Goal: Task Accomplishment & Management: Manage account settings

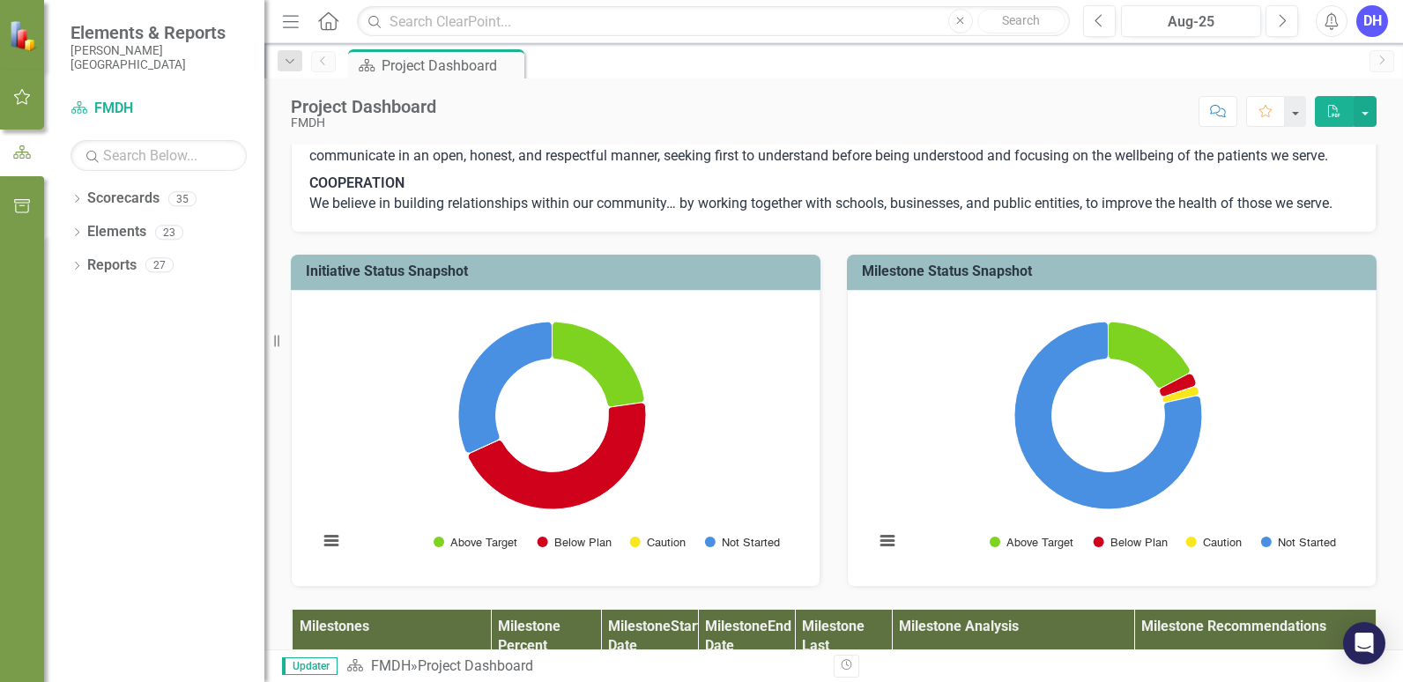
scroll to position [617, 0]
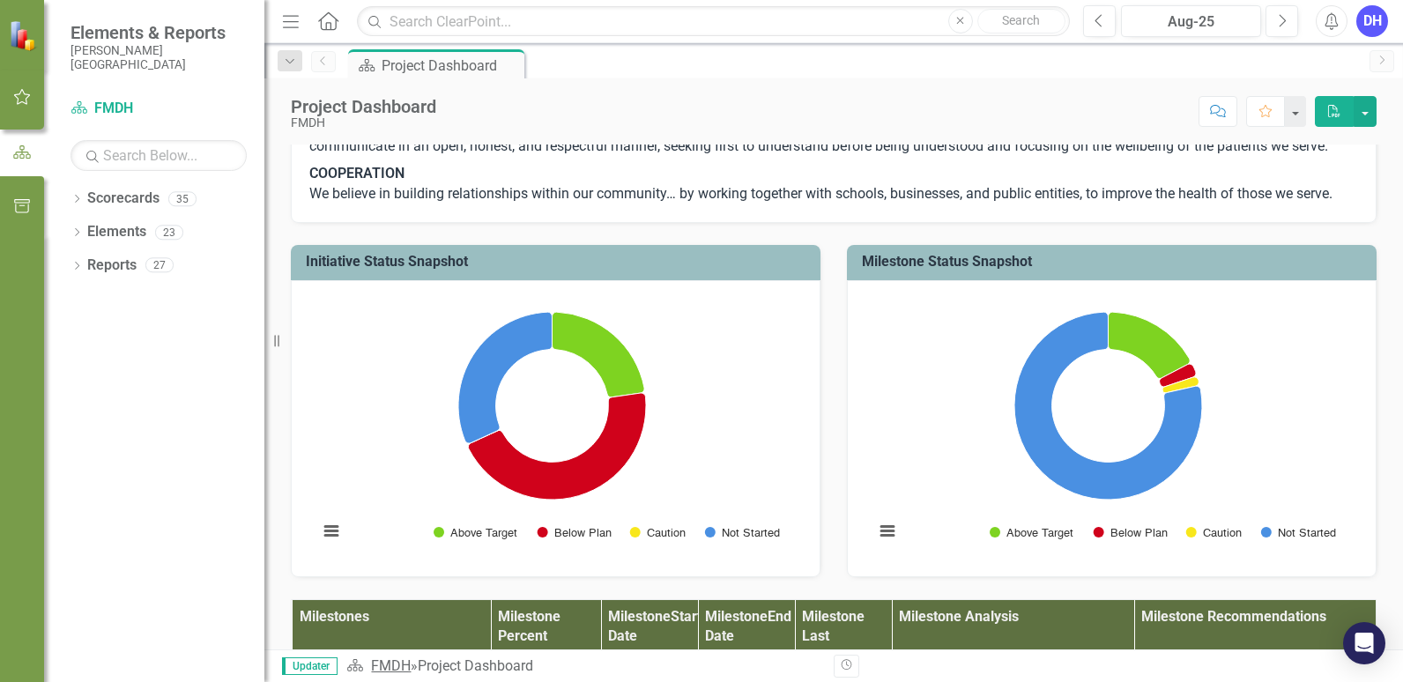
click at [392, 671] on link "FMDH" at bounding box center [391, 665] width 40 height 17
click at [24, 94] on icon "button" at bounding box center [22, 97] width 19 height 14
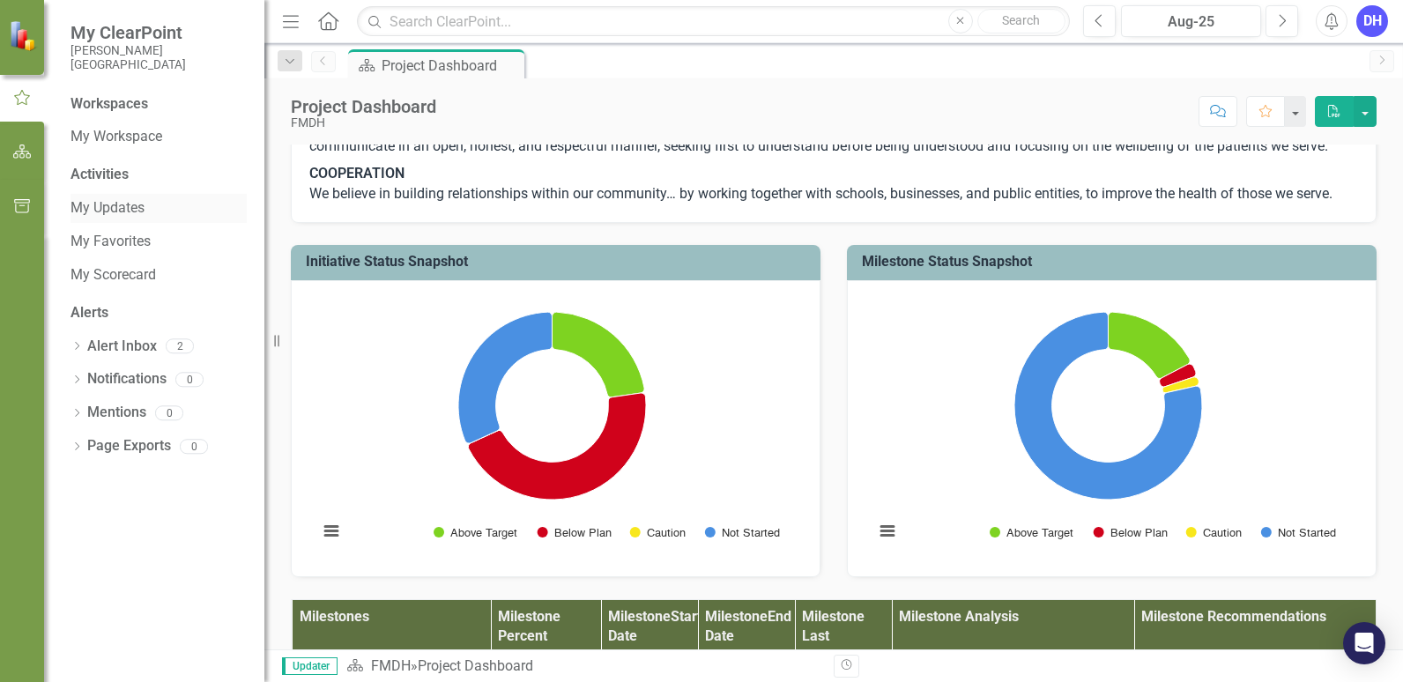
click at [99, 203] on link "My Updates" at bounding box center [158, 208] width 176 height 20
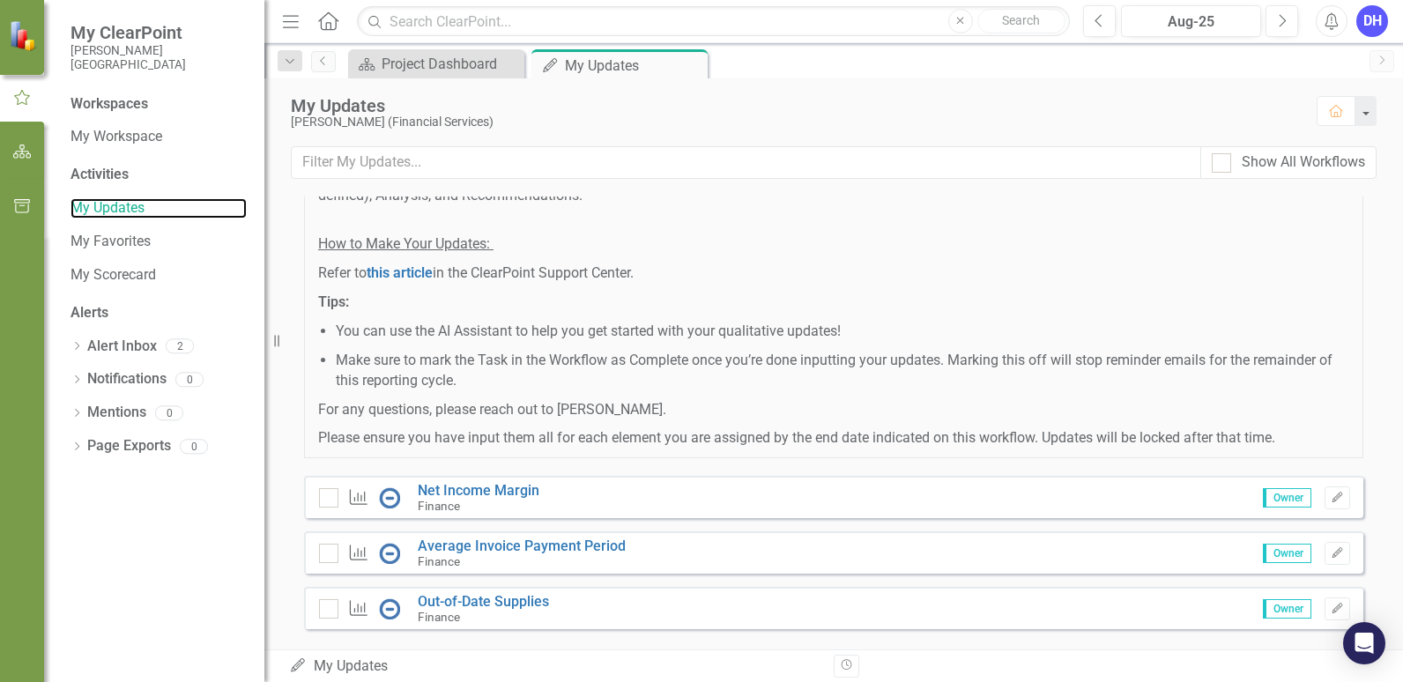
scroll to position [195, 0]
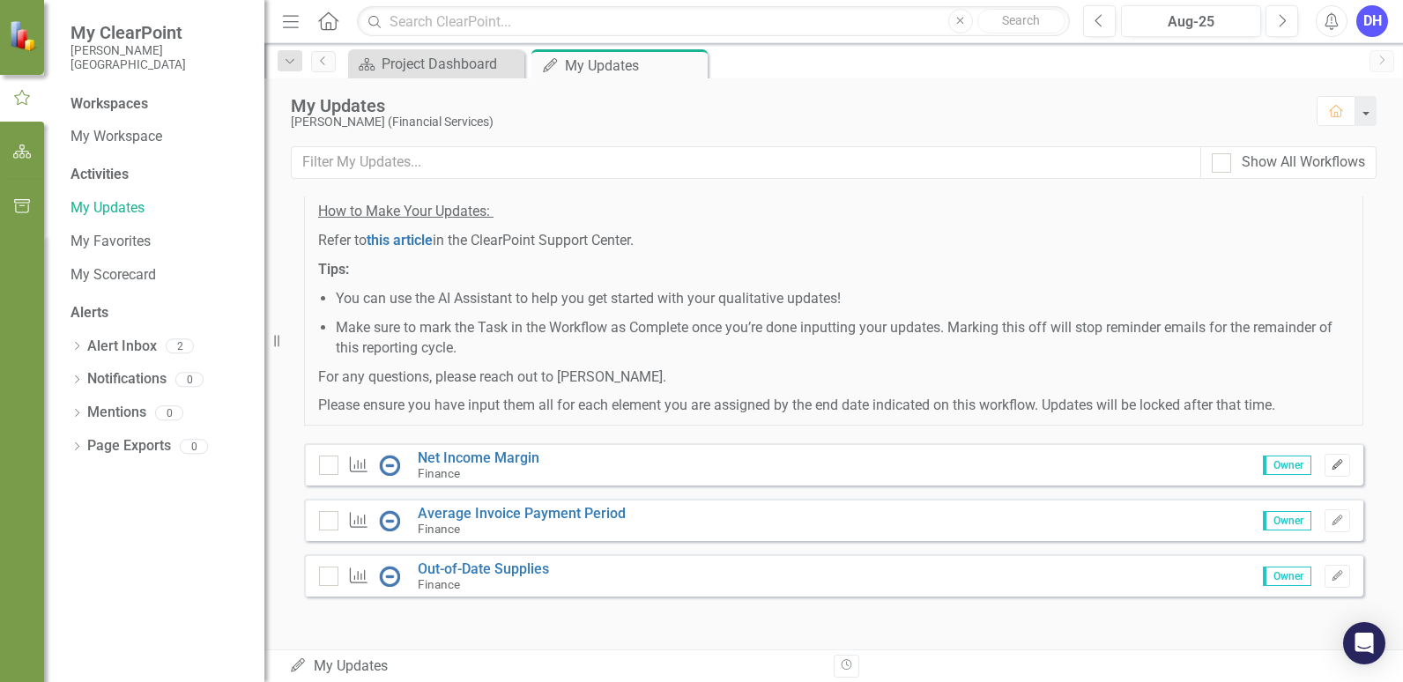
click at [1331, 467] on icon "button" at bounding box center [1336, 464] width 11 height 11
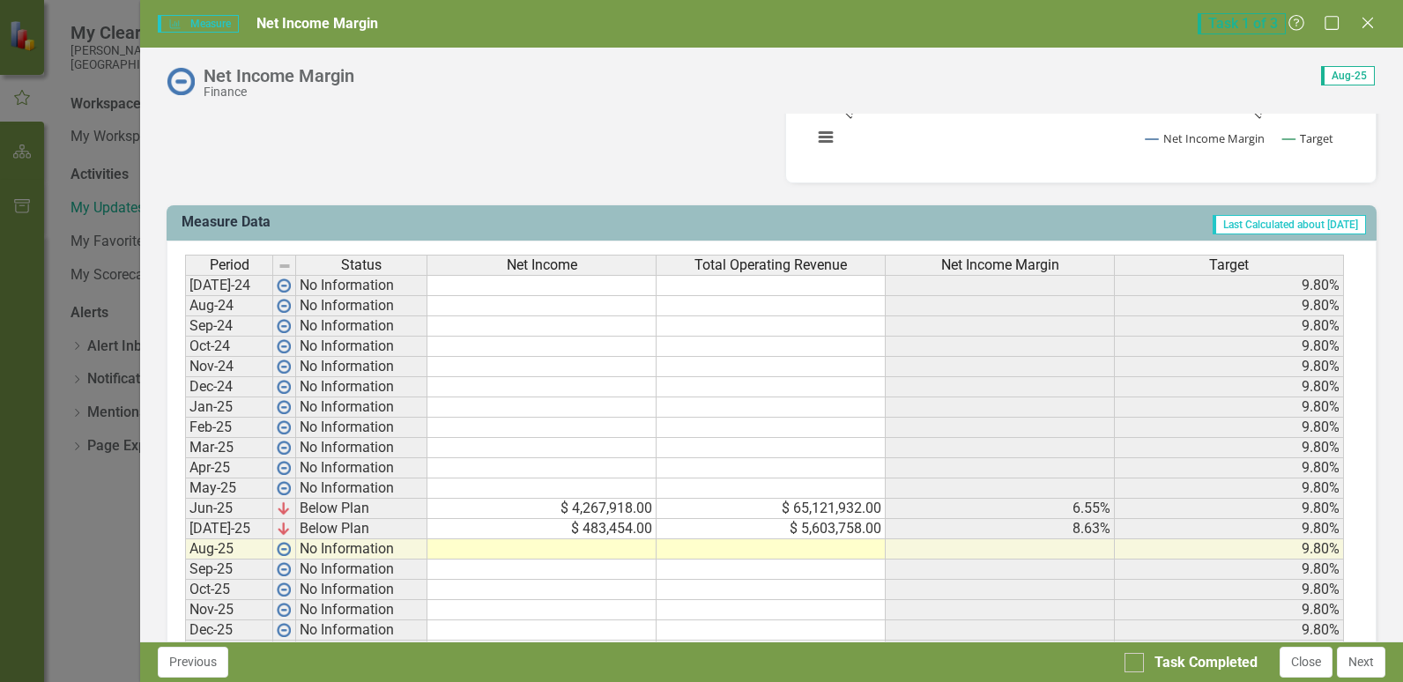
scroll to position [705, 0]
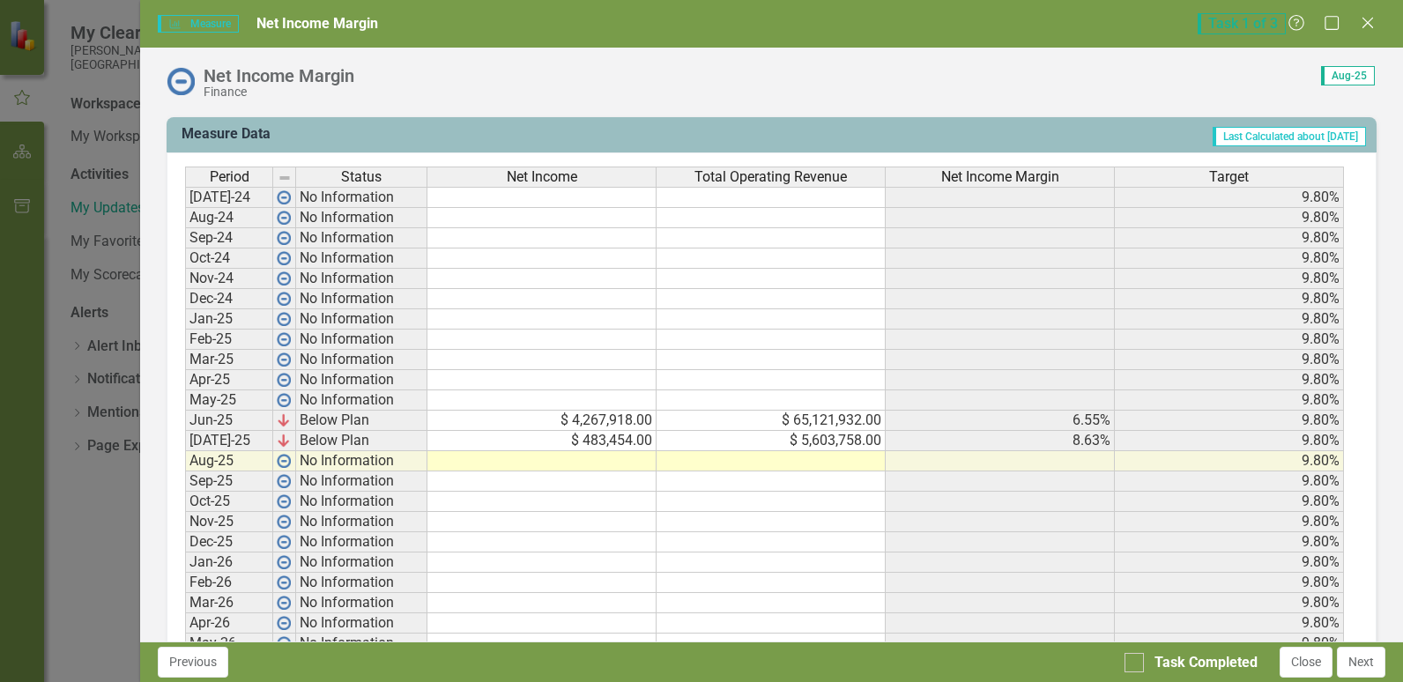
click at [610, 456] on td at bounding box center [541, 461] width 229 height 20
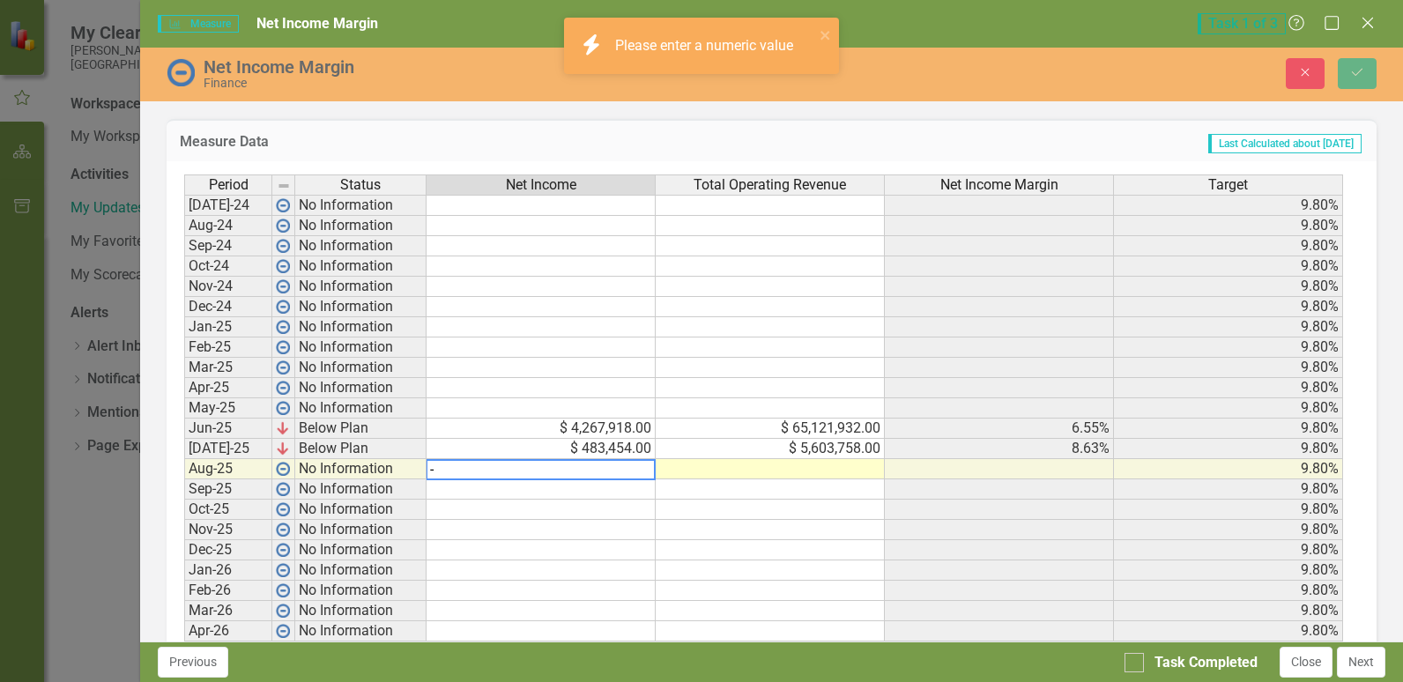
click at [589, 472] on textarea "-" at bounding box center [541, 469] width 230 height 21
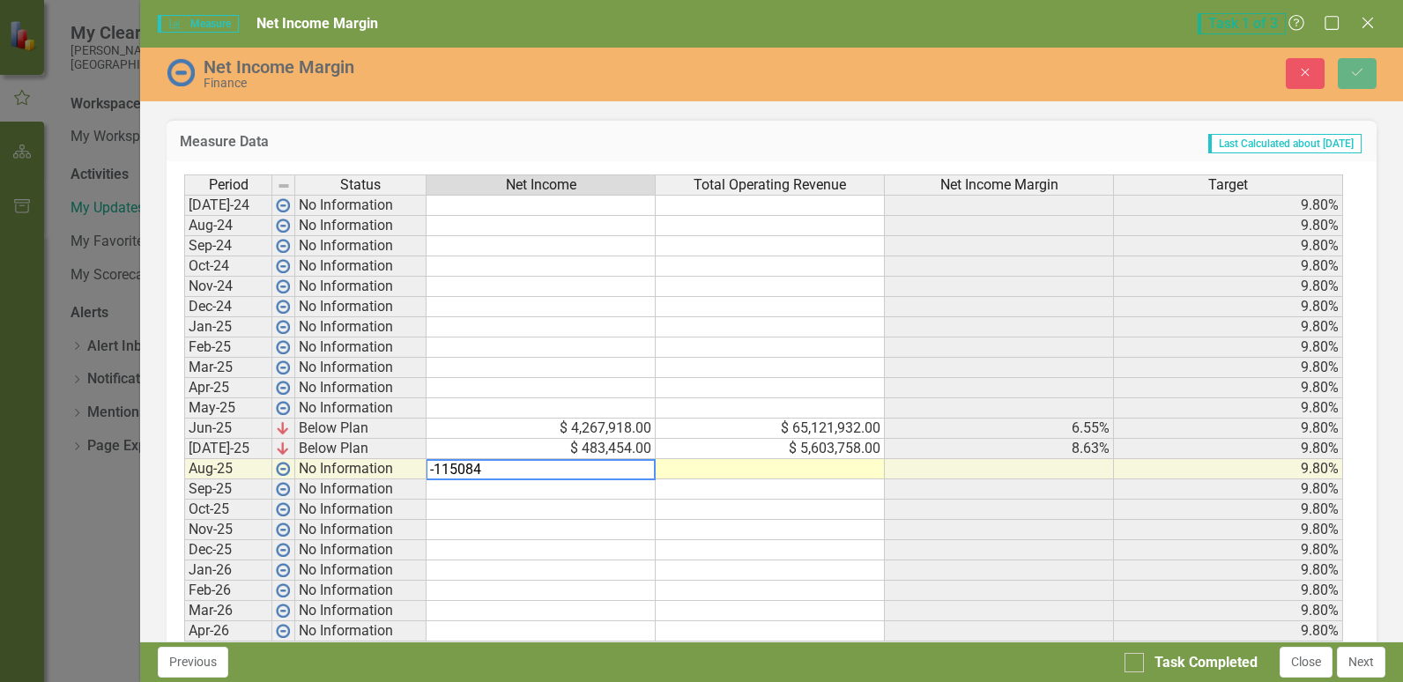
type textarea "-115084"
click at [747, 466] on td at bounding box center [770, 469] width 229 height 20
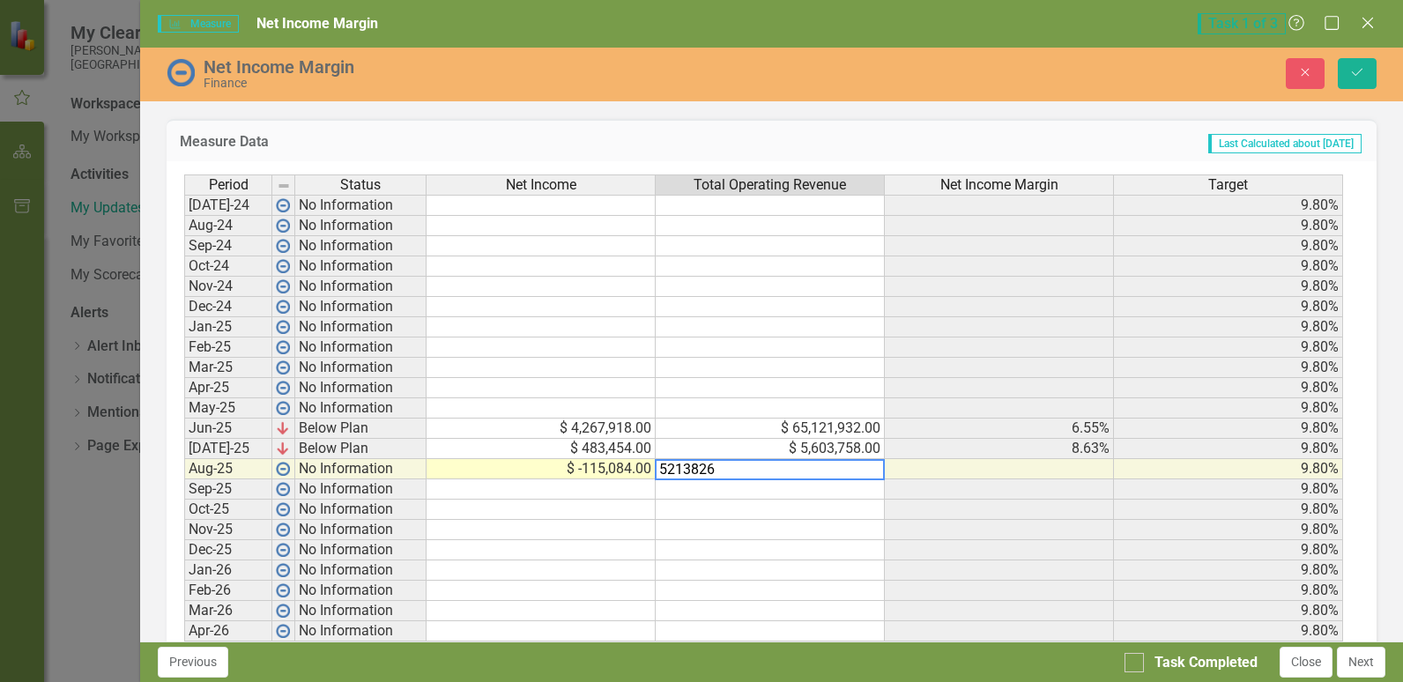
type textarea "5213826"
click at [988, 467] on td at bounding box center [999, 469] width 229 height 20
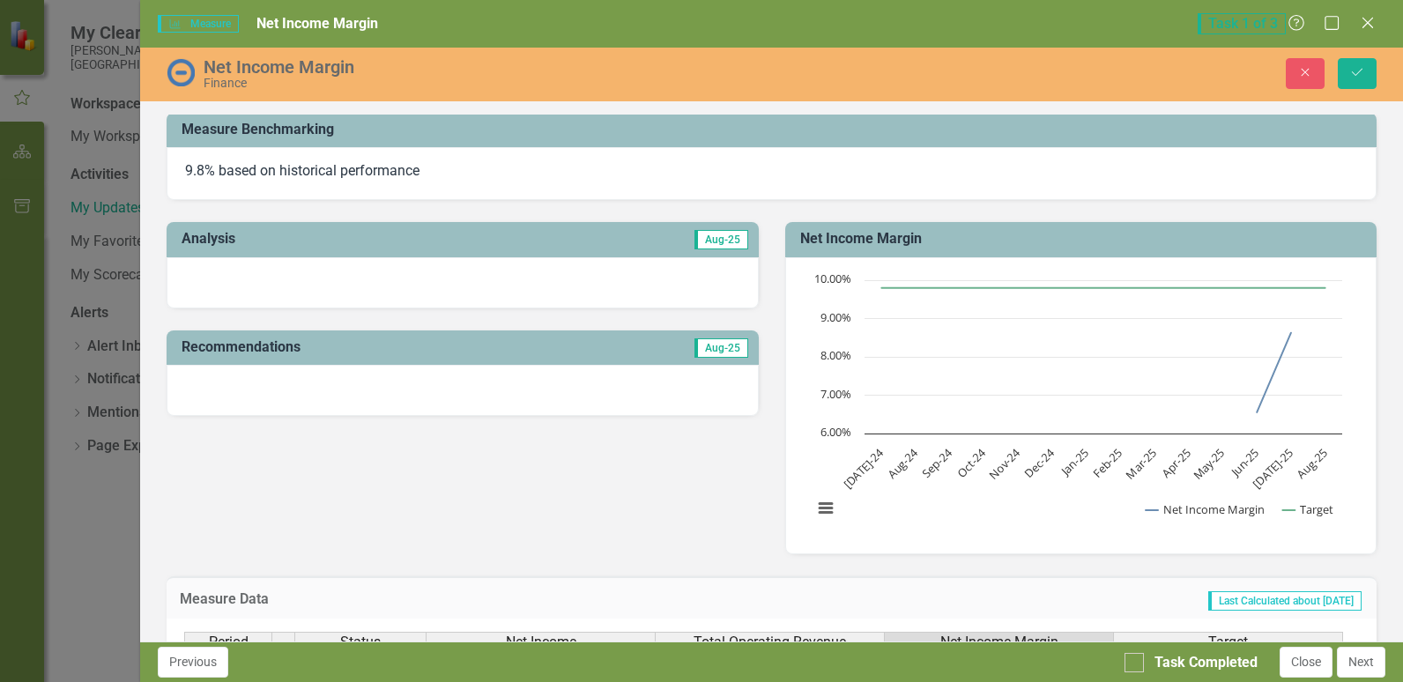
scroll to position [264, 0]
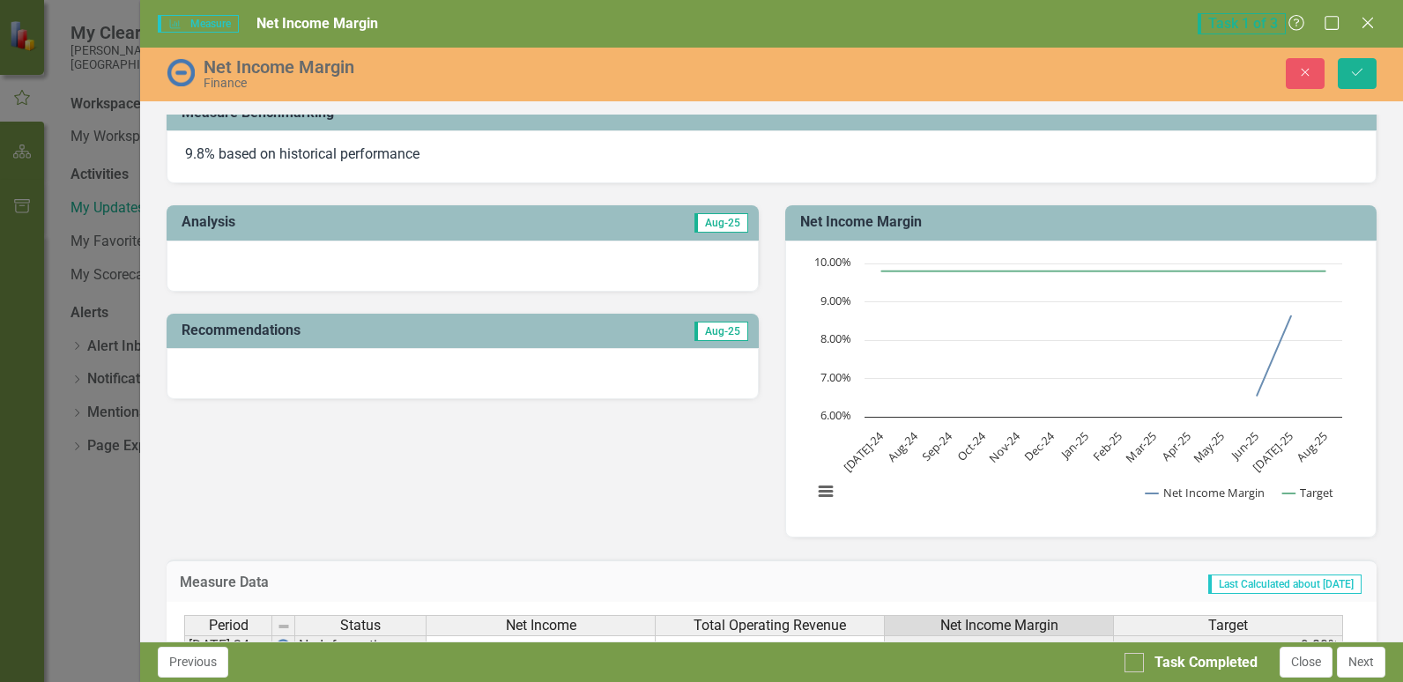
click at [193, 253] on div at bounding box center [462, 266] width 591 height 51
click at [196, 258] on div at bounding box center [462, 266] width 591 height 51
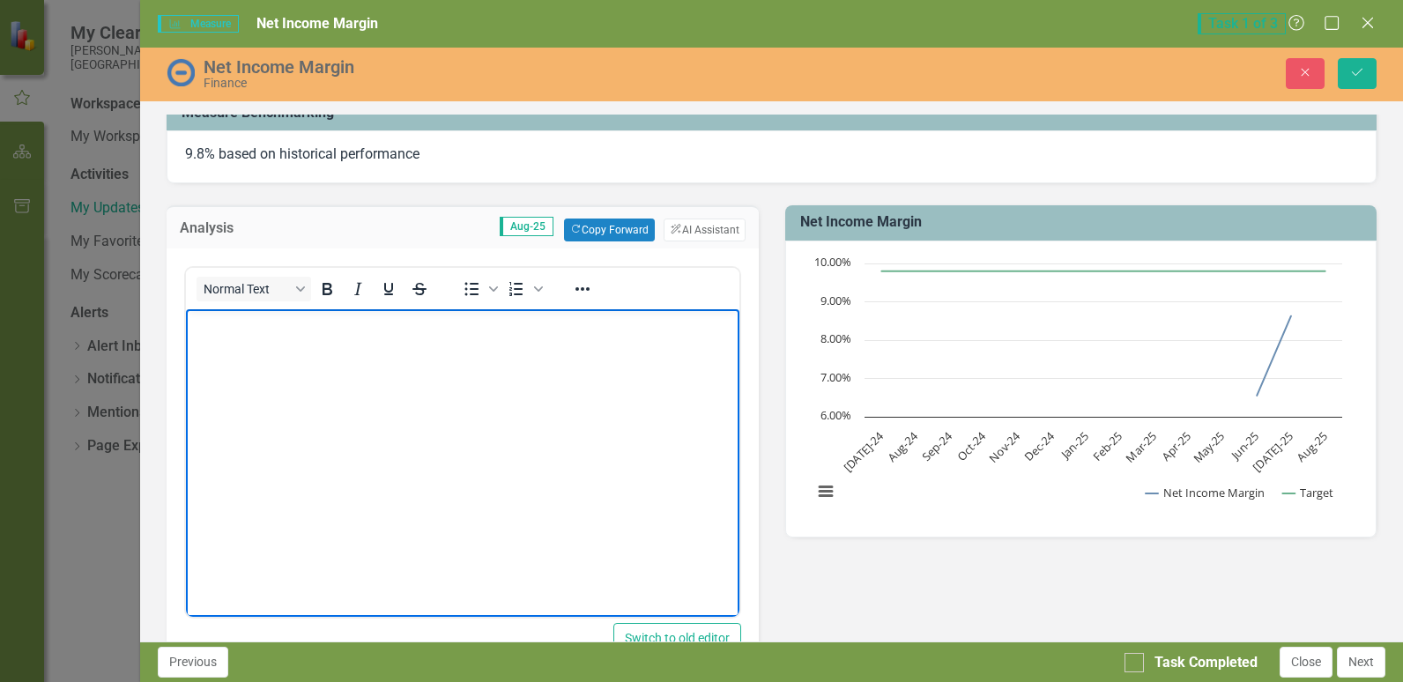
click at [258, 336] on body "Rich Text Area. Press ALT-0 for help." at bounding box center [462, 441] width 552 height 264
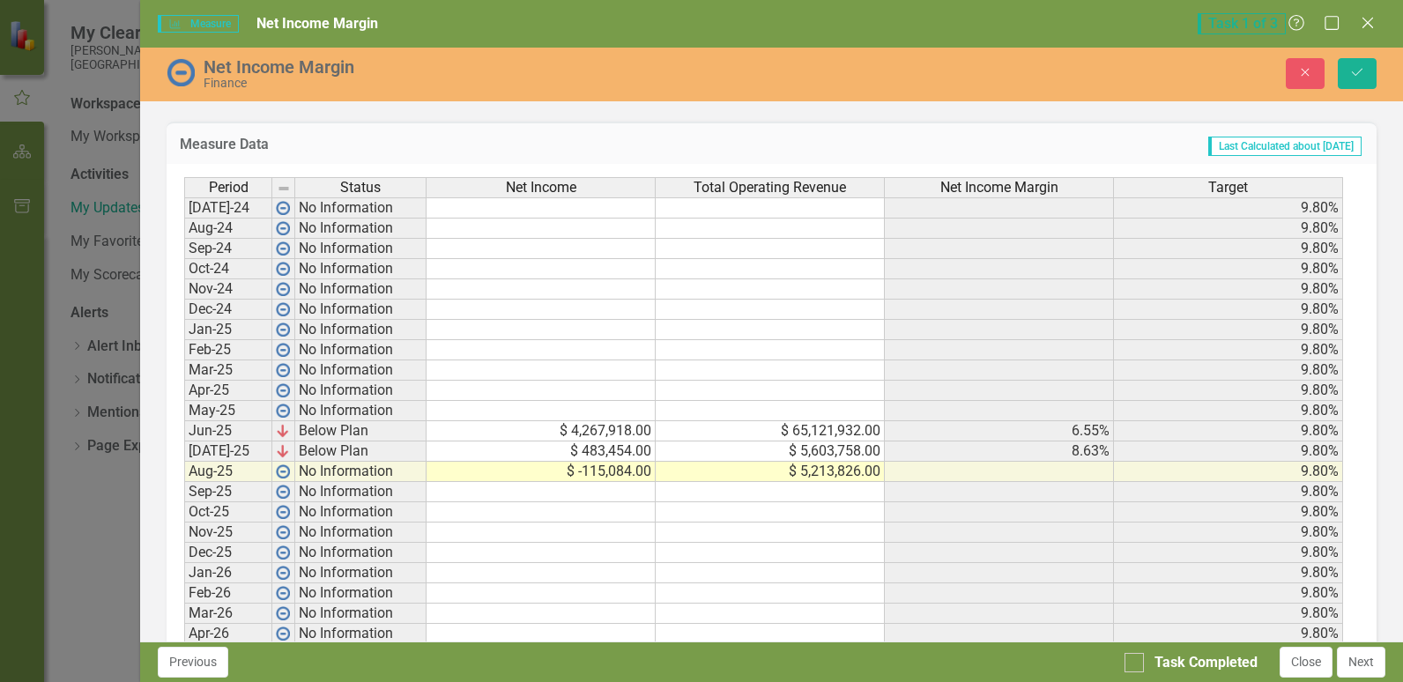
scroll to position [969, 0]
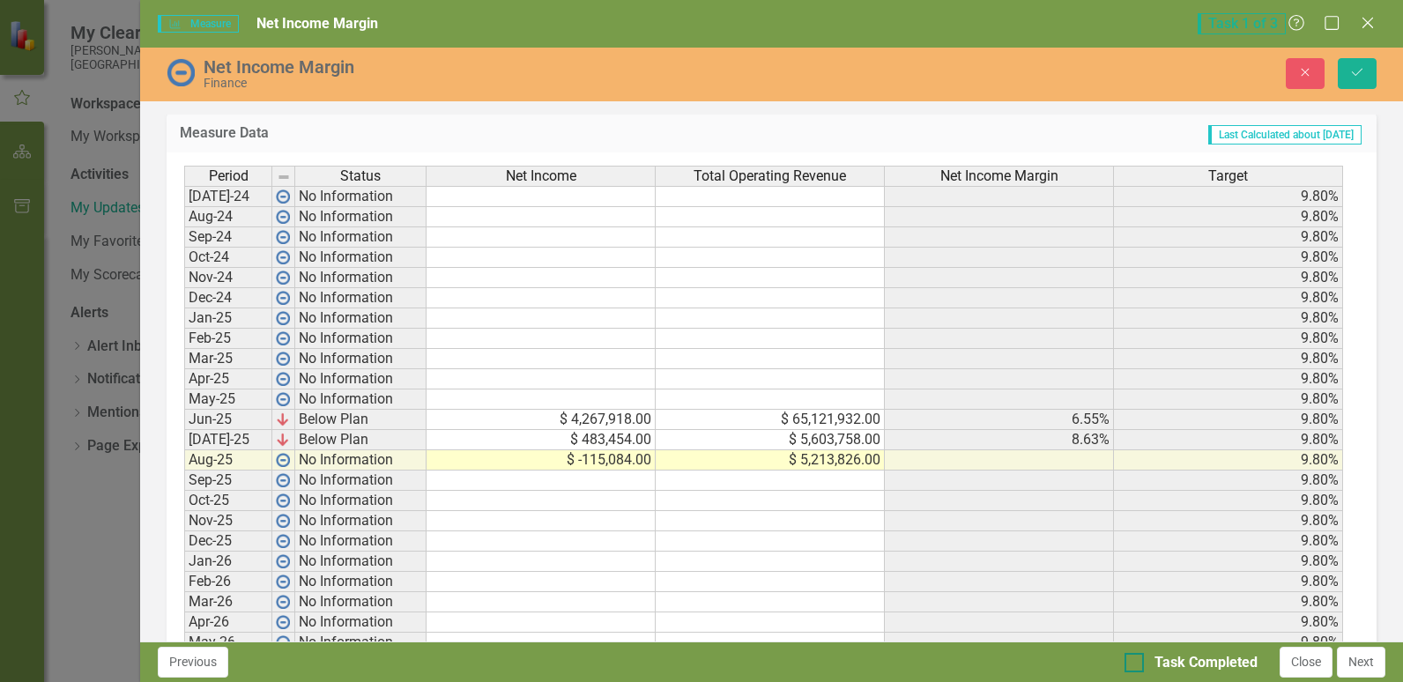
click at [1138, 670] on div at bounding box center [1133, 662] width 19 height 19
click at [1136, 664] on input "Task Completed" at bounding box center [1129, 658] width 11 height 11
checkbox input "true"
click at [1316, 667] on button "Close" at bounding box center [1305, 662] width 53 height 31
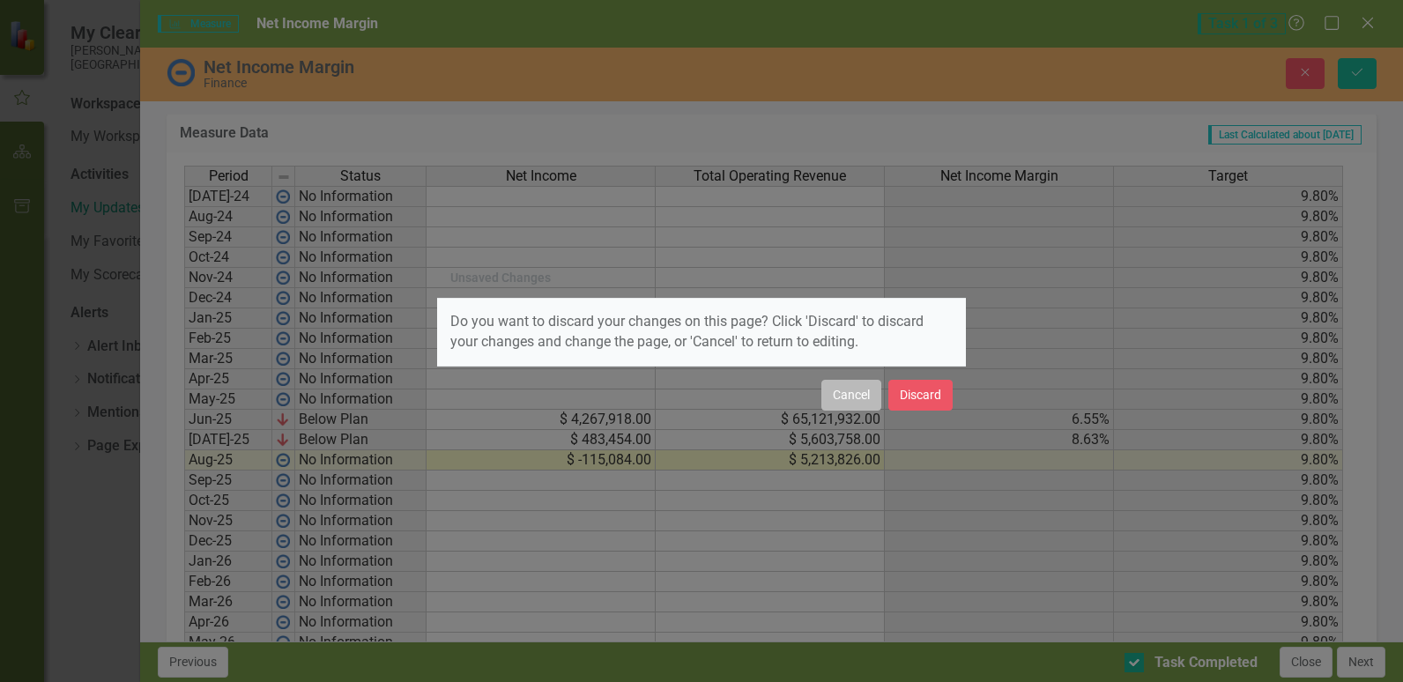
click at [836, 390] on button "Cancel" at bounding box center [851, 395] width 60 height 31
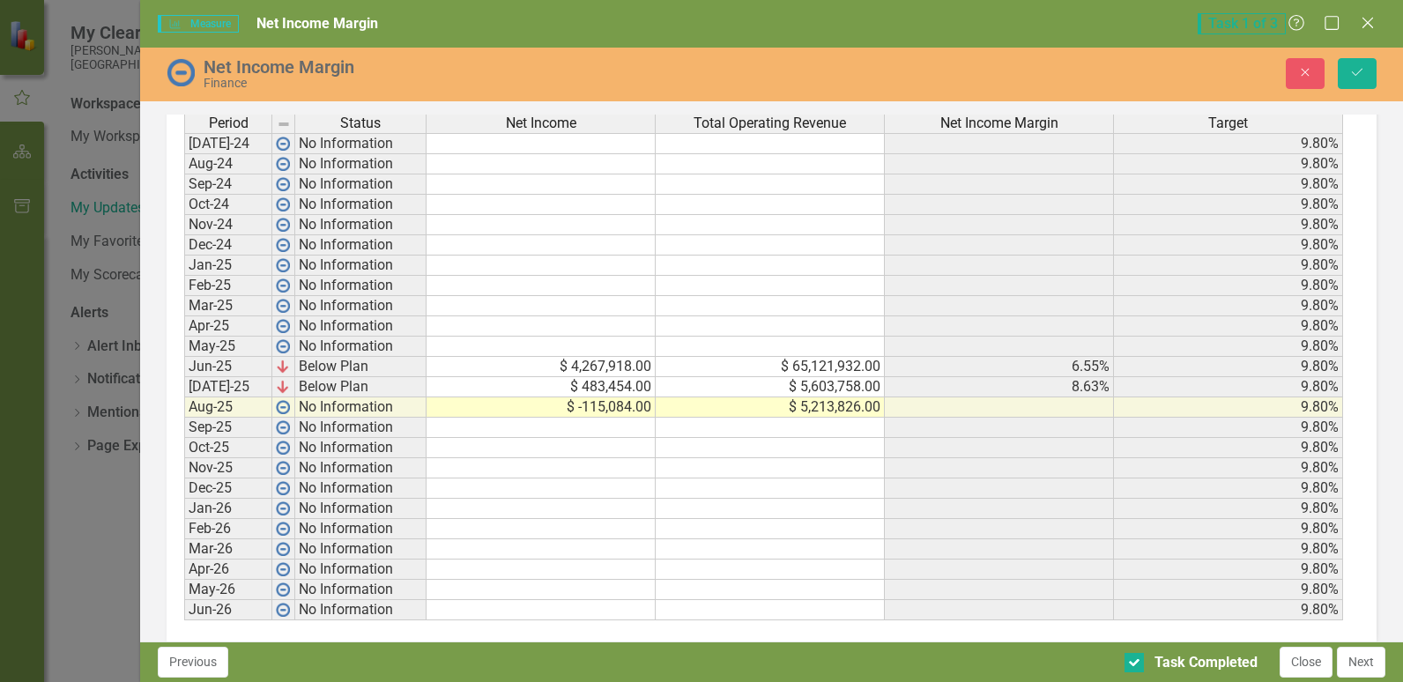
scroll to position [1045, 0]
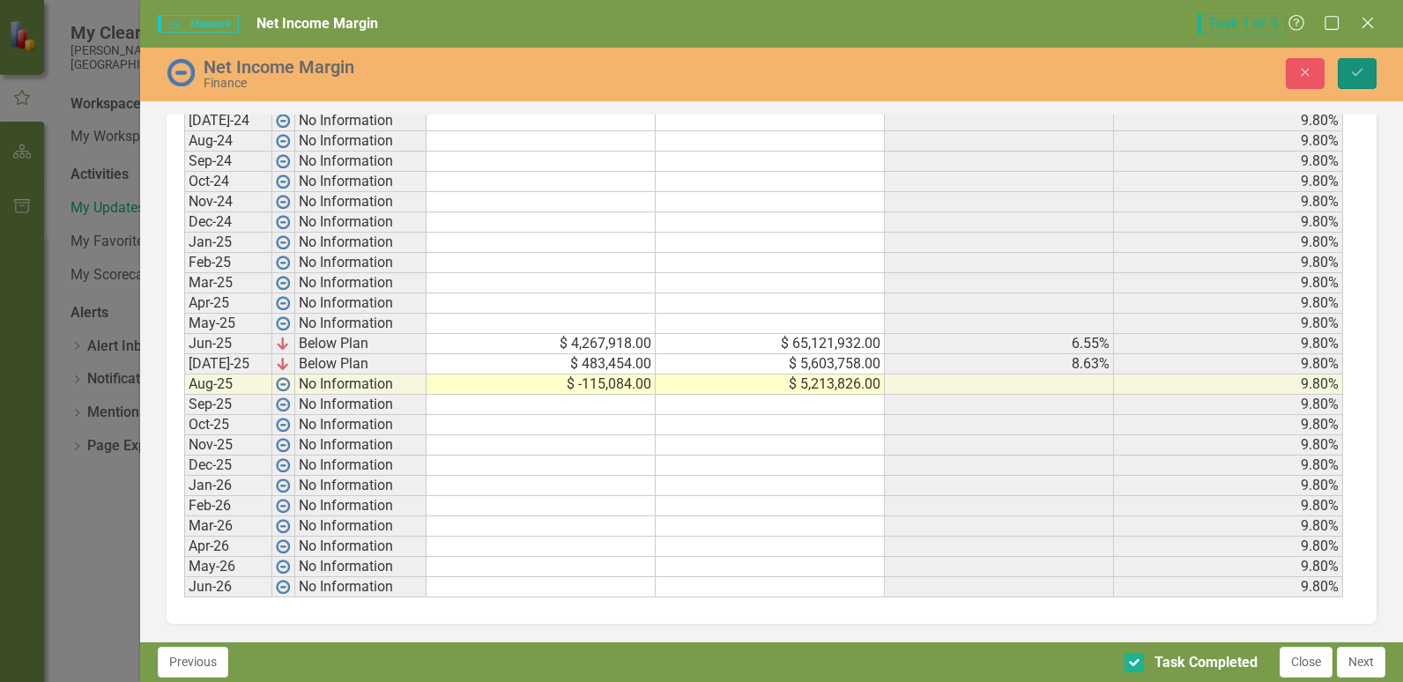
click at [1352, 84] on button "Save" at bounding box center [1356, 73] width 39 height 31
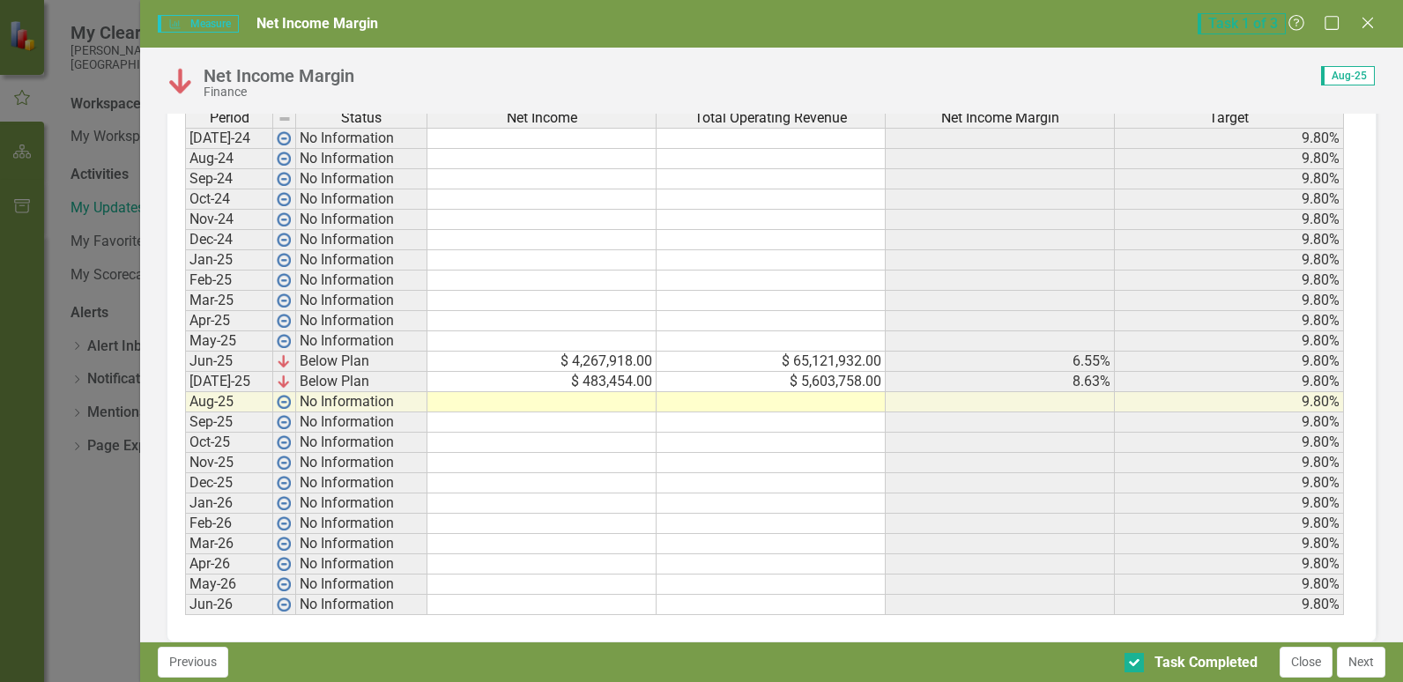
scroll to position [782, 0]
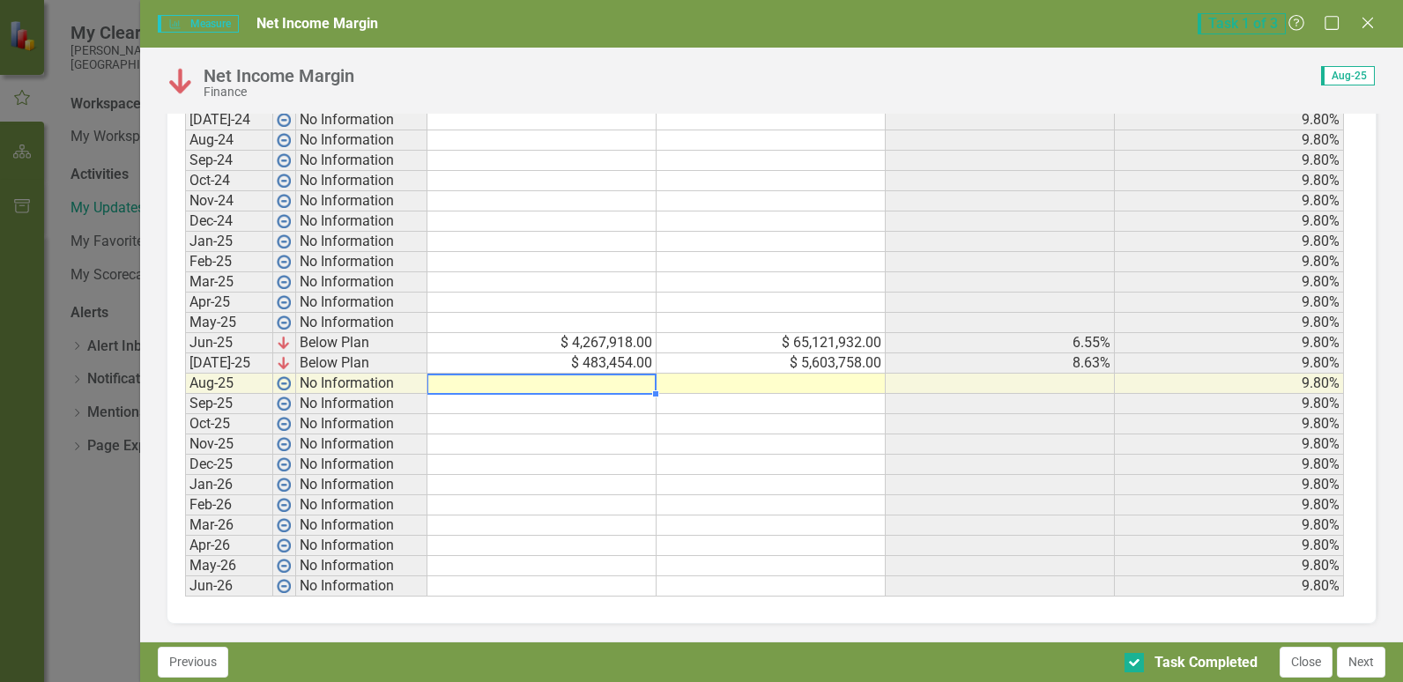
click at [592, 384] on td at bounding box center [541, 384] width 229 height 20
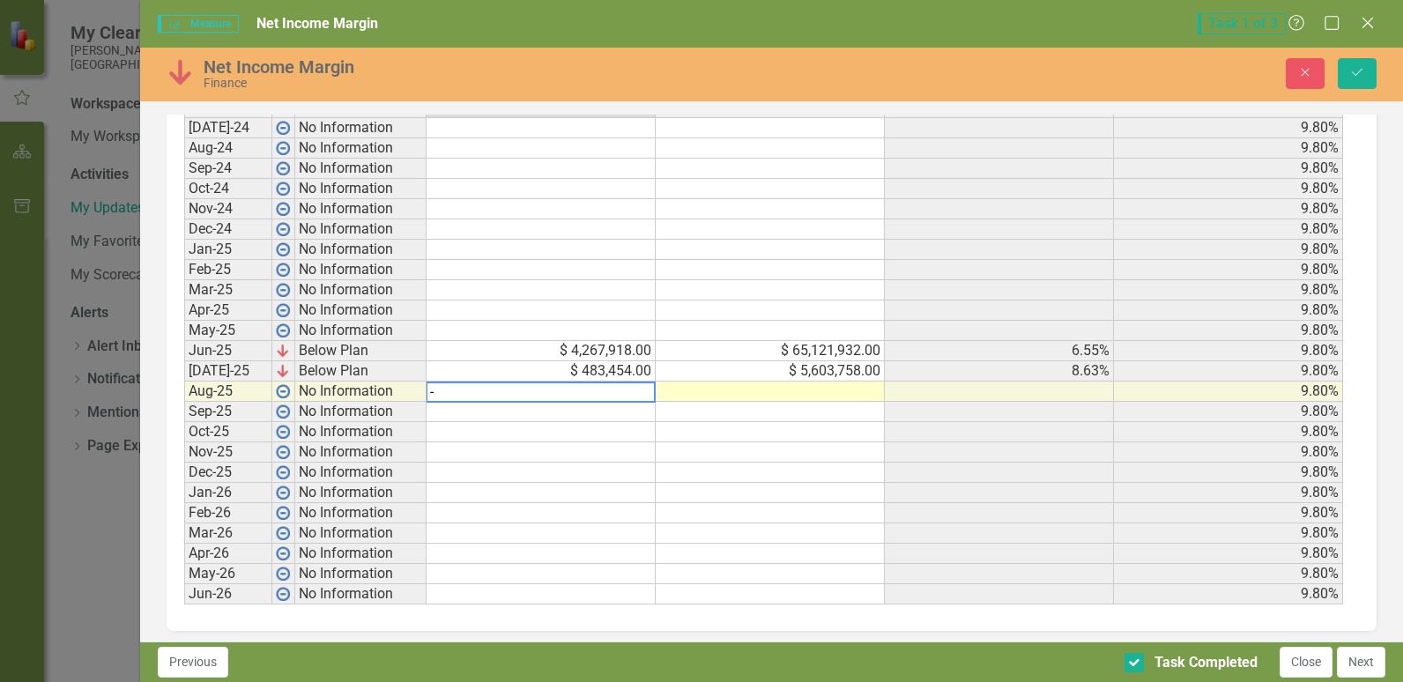
scroll to position [789, 0]
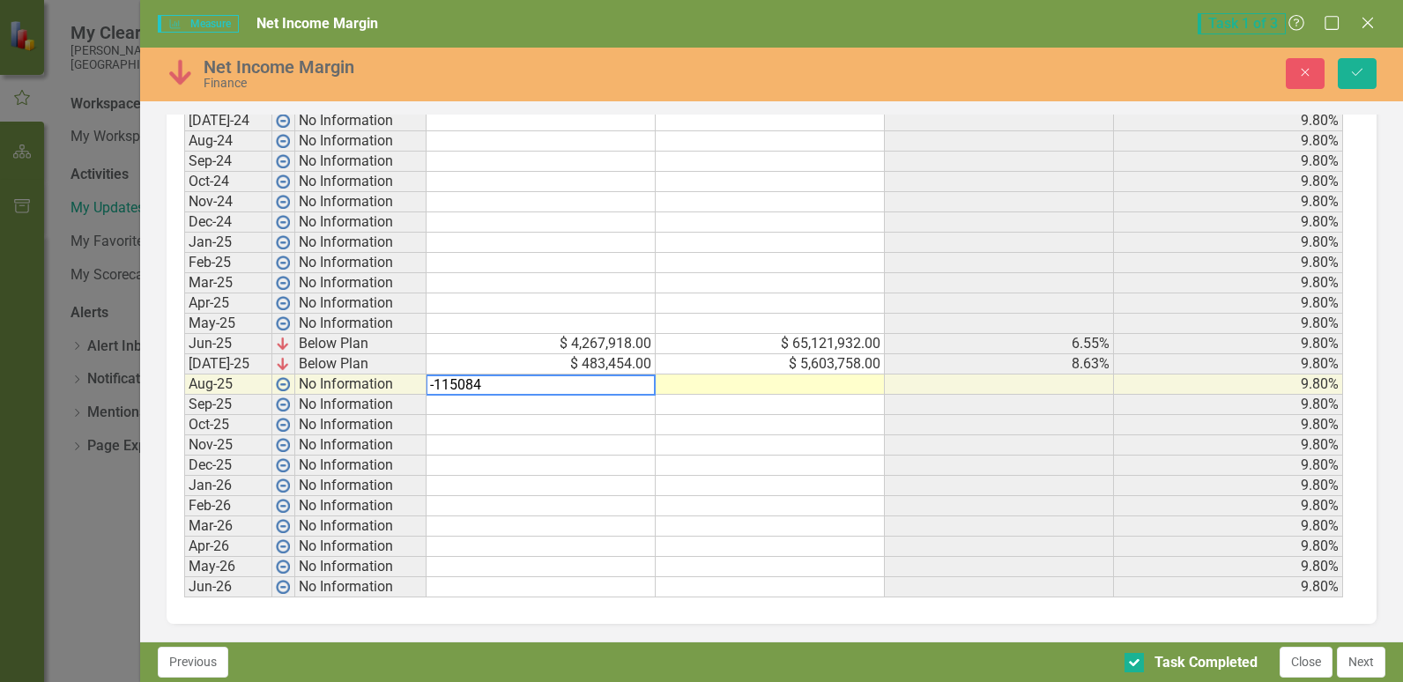
click at [758, 379] on td at bounding box center [770, 384] width 229 height 20
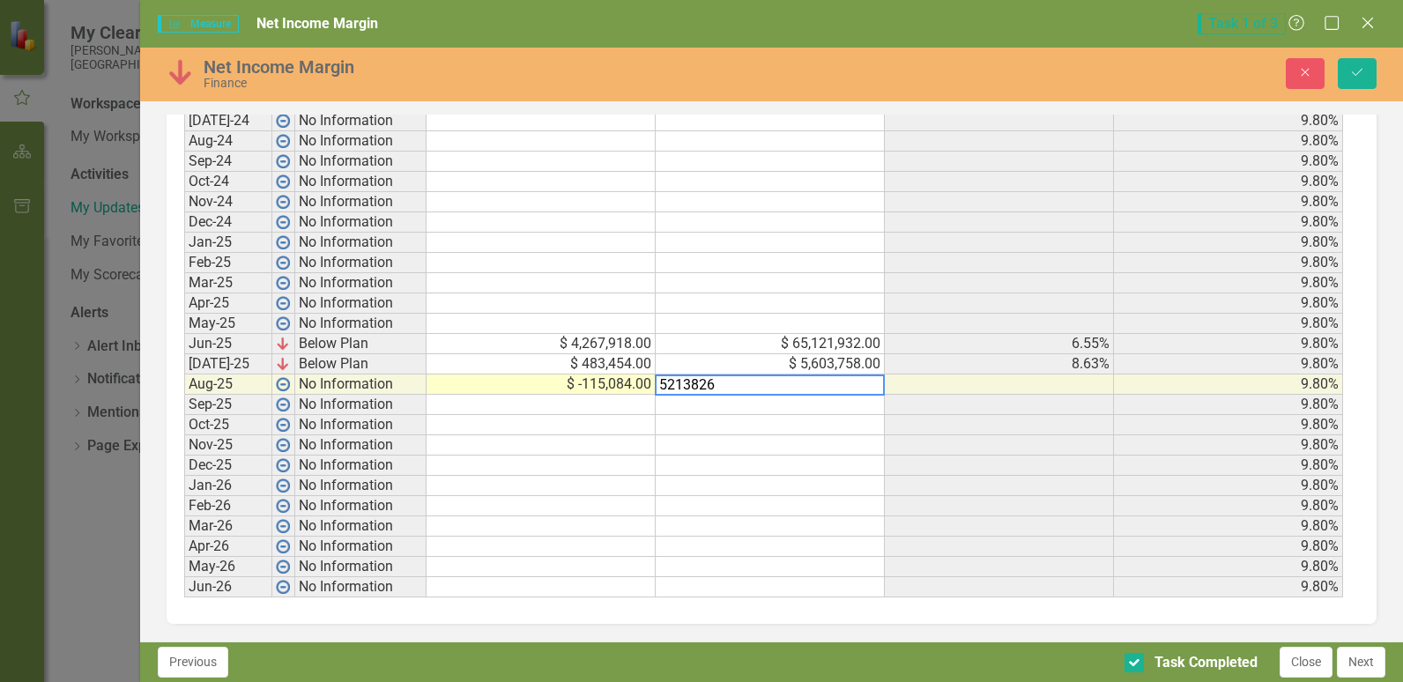
type textarea "5213826"
click at [184, 436] on div "Period Status Net Income Total Operating Revenue Net Income Margin Target [DATE…" at bounding box center [184, 344] width 0 height 508
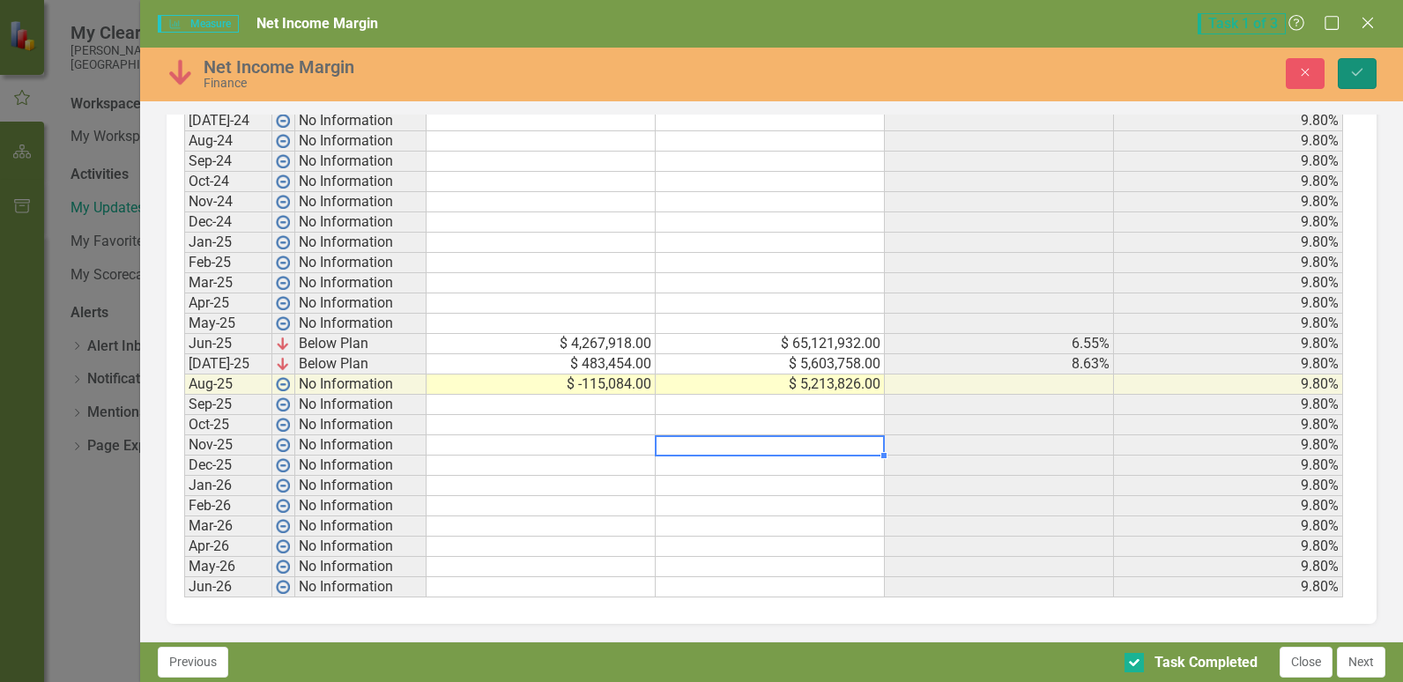
click at [1350, 69] on icon "Save" at bounding box center [1357, 72] width 16 height 12
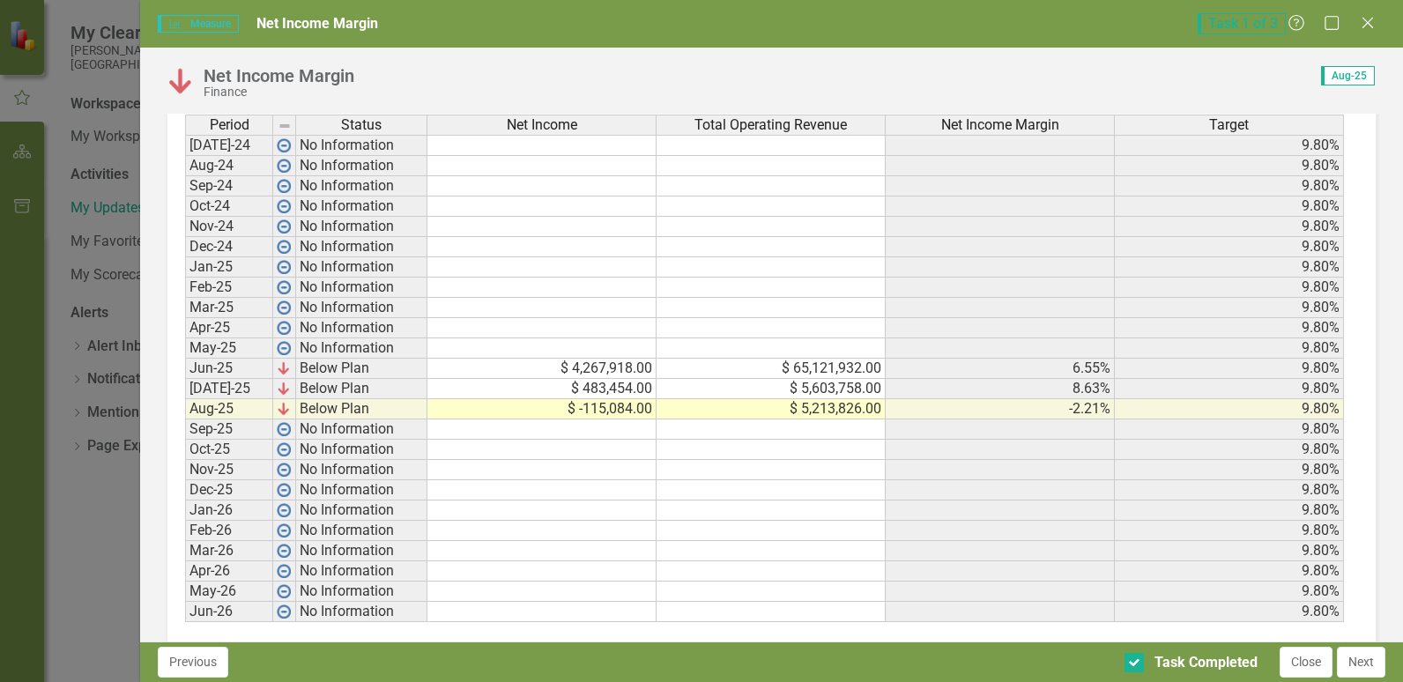
scroll to position [782, 0]
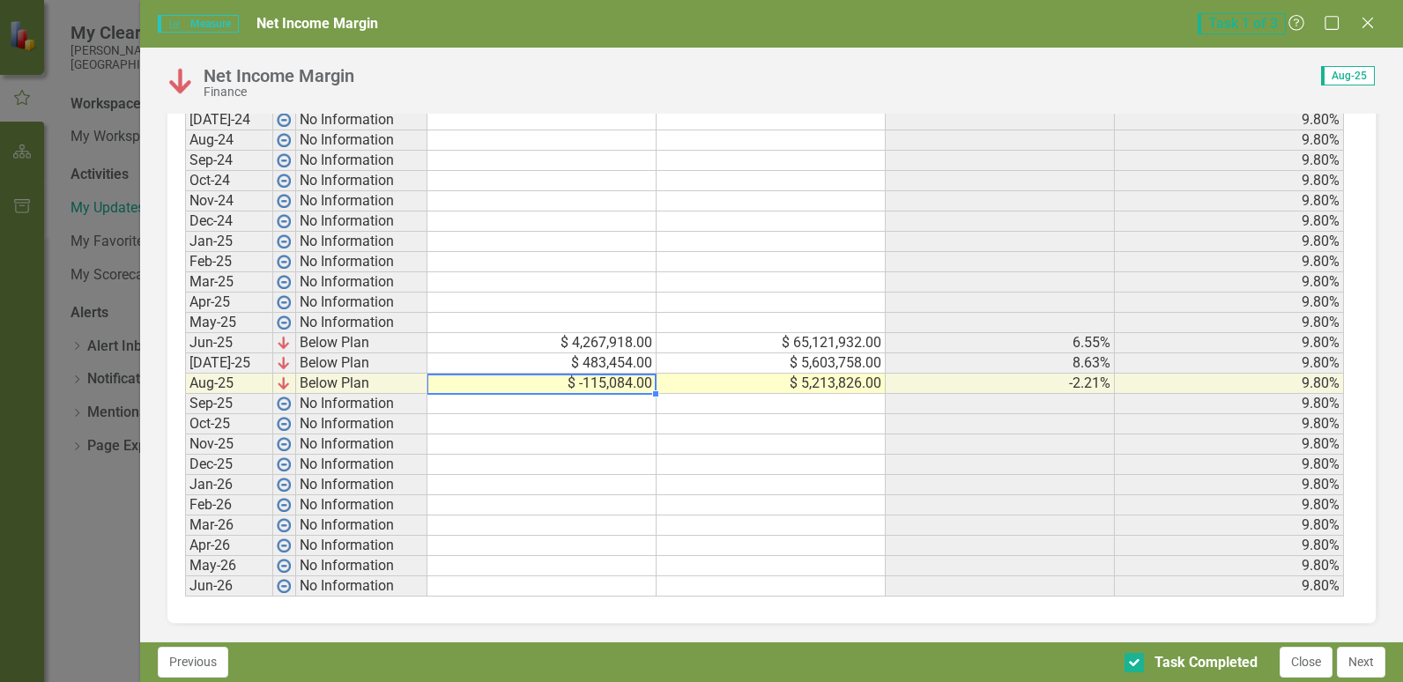
click at [604, 382] on td "$ -115,084.00" at bounding box center [541, 384] width 229 height 20
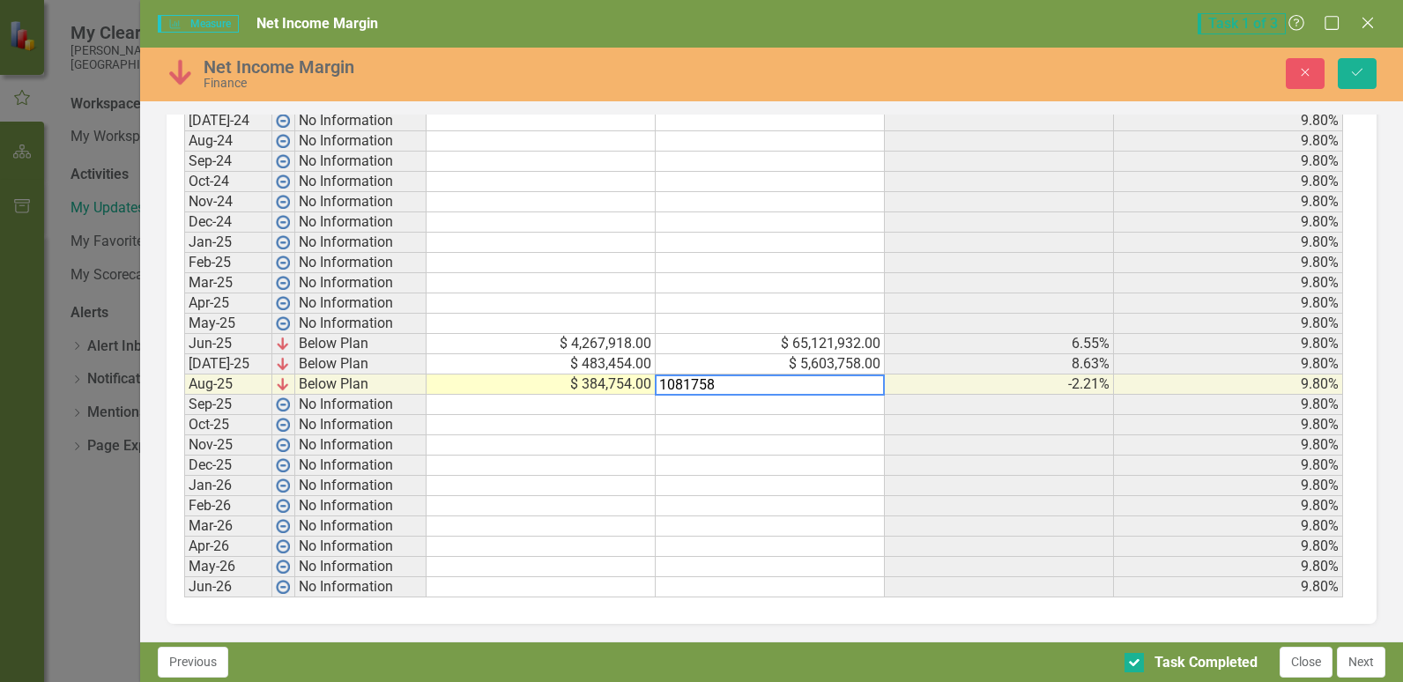
type textarea "10817584"
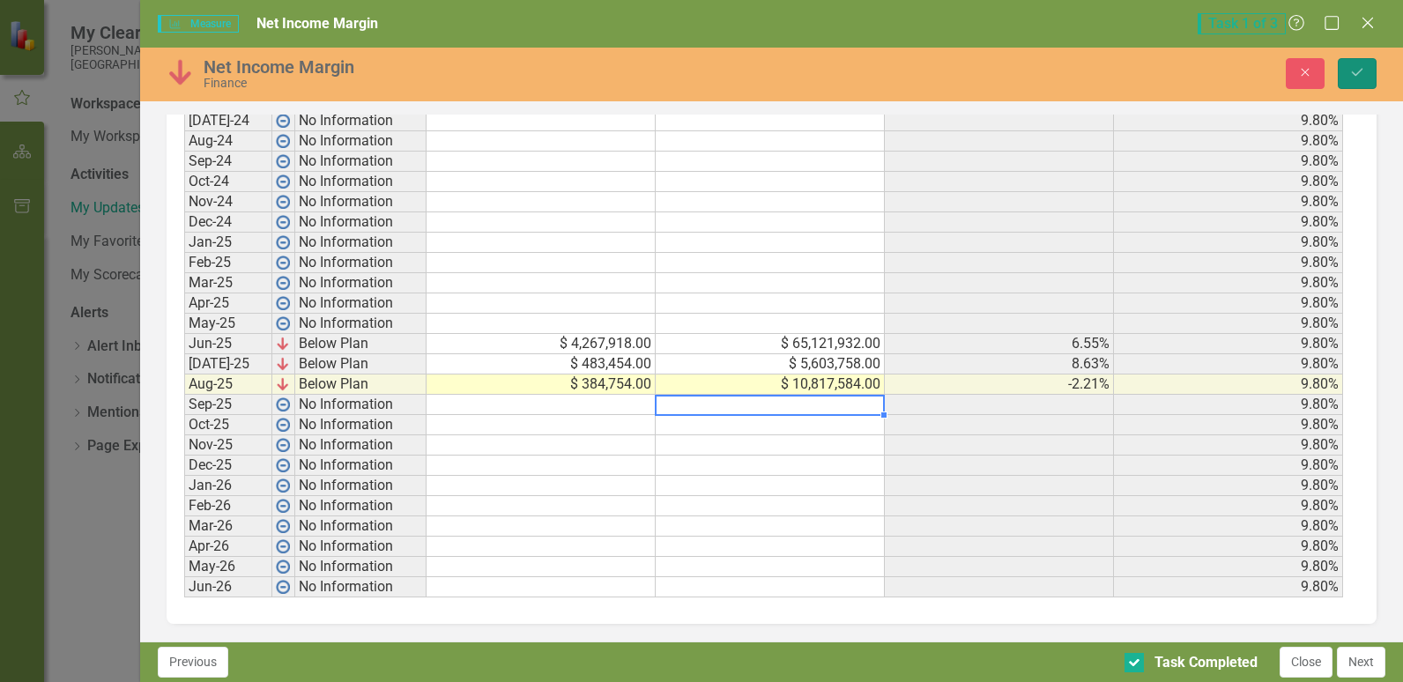
click at [1363, 84] on button "Save" at bounding box center [1356, 73] width 39 height 31
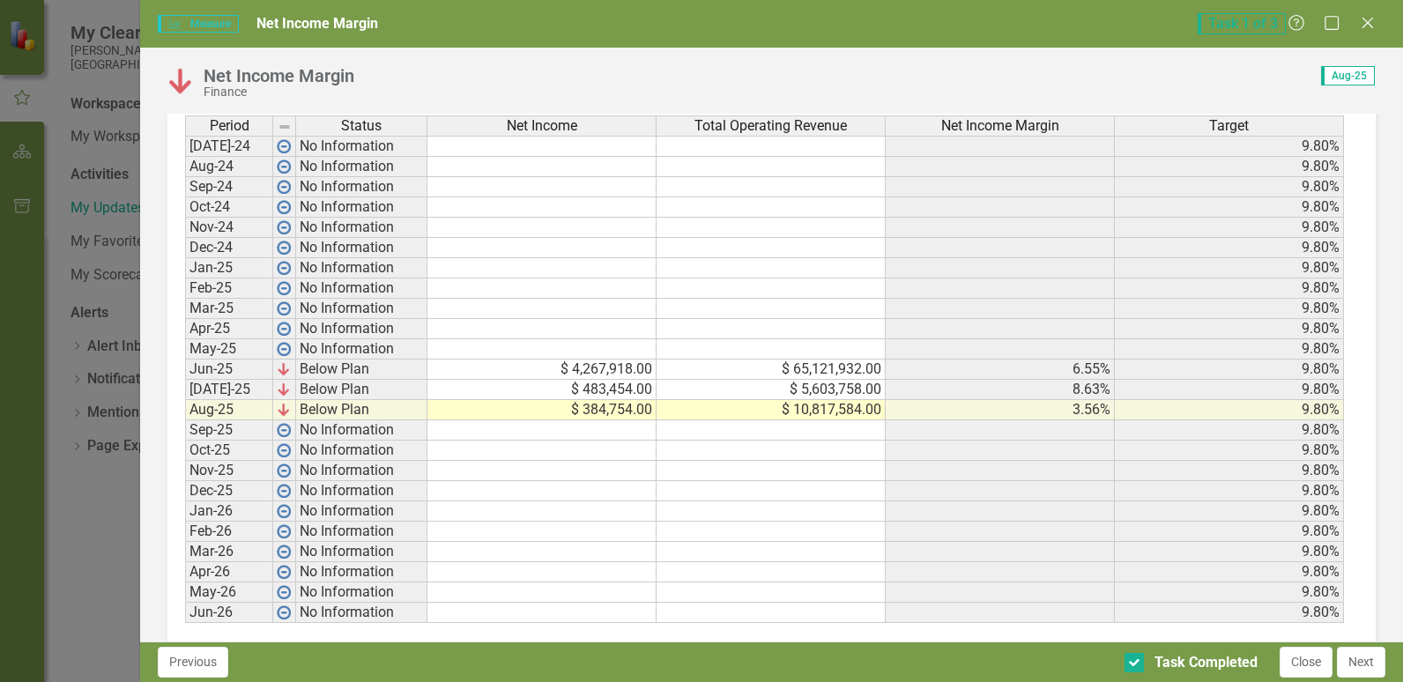
scroll to position [782, 0]
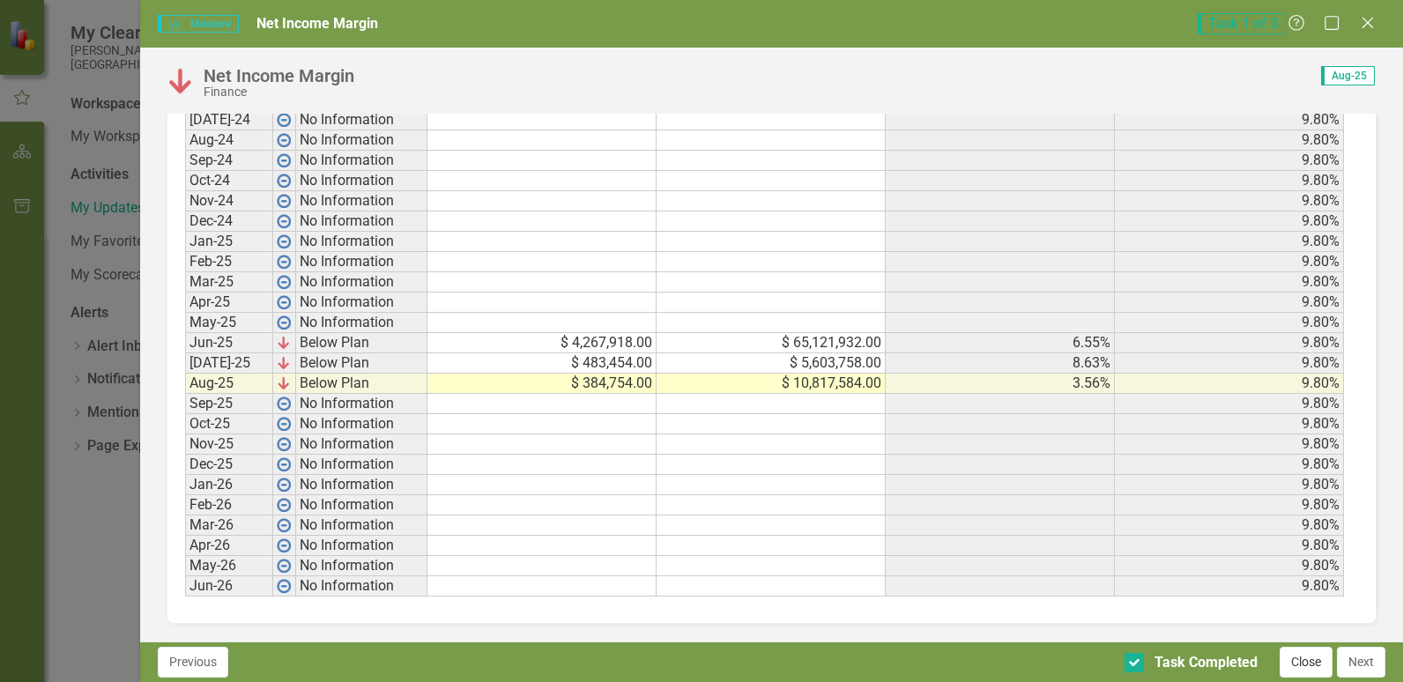
click at [1315, 669] on button "Close" at bounding box center [1305, 662] width 53 height 31
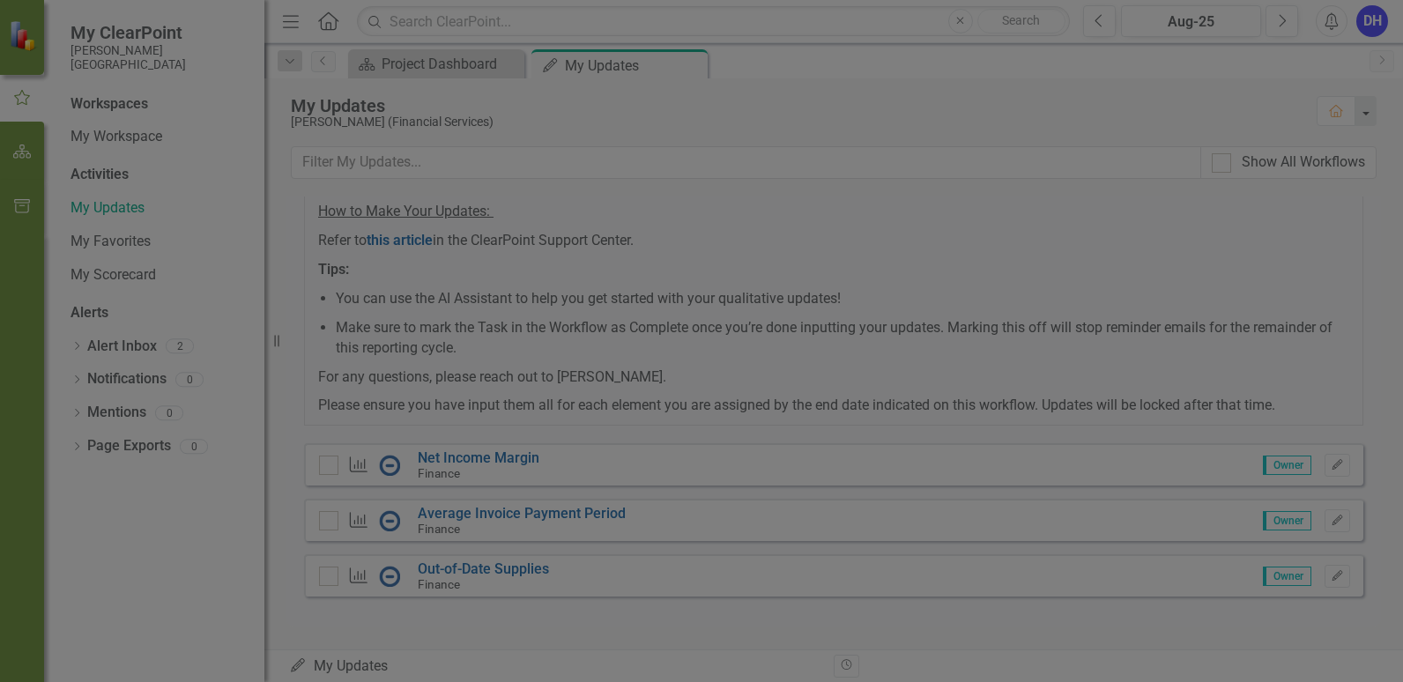
checkbox input "true"
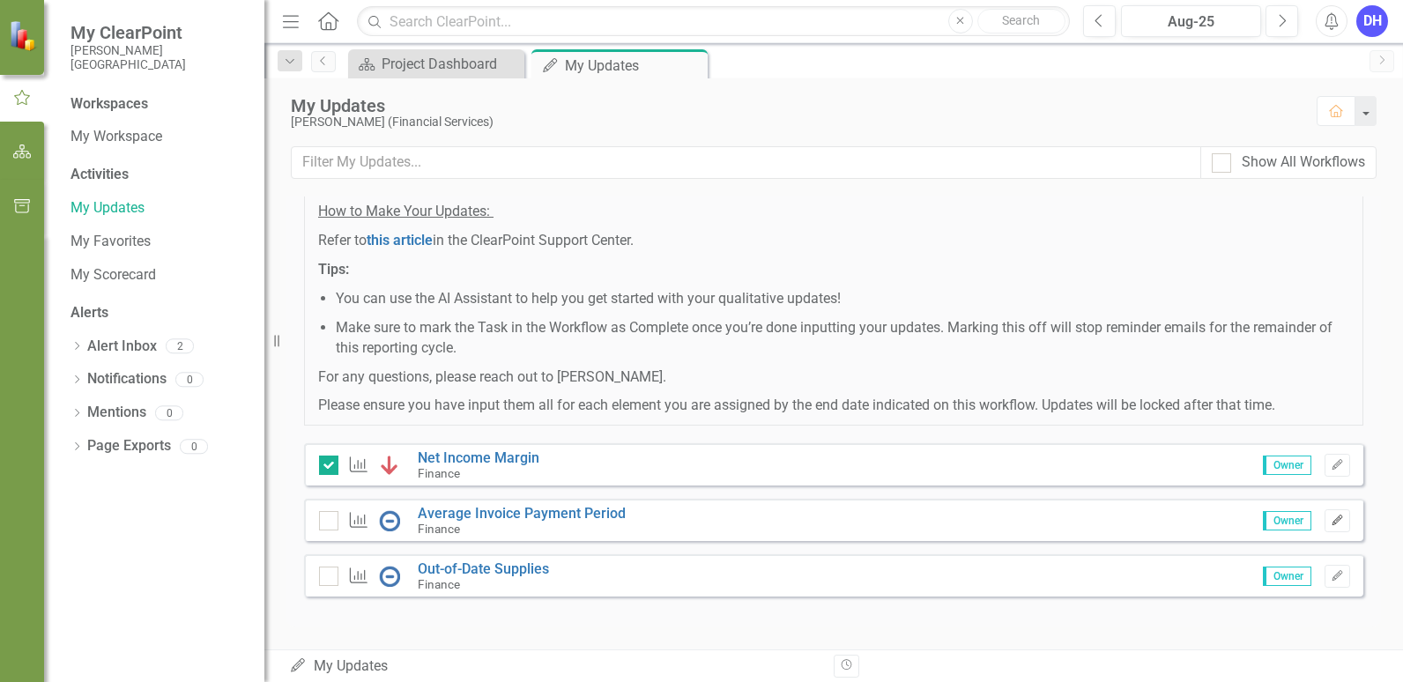
click at [1330, 522] on icon "Edit" at bounding box center [1336, 520] width 13 height 11
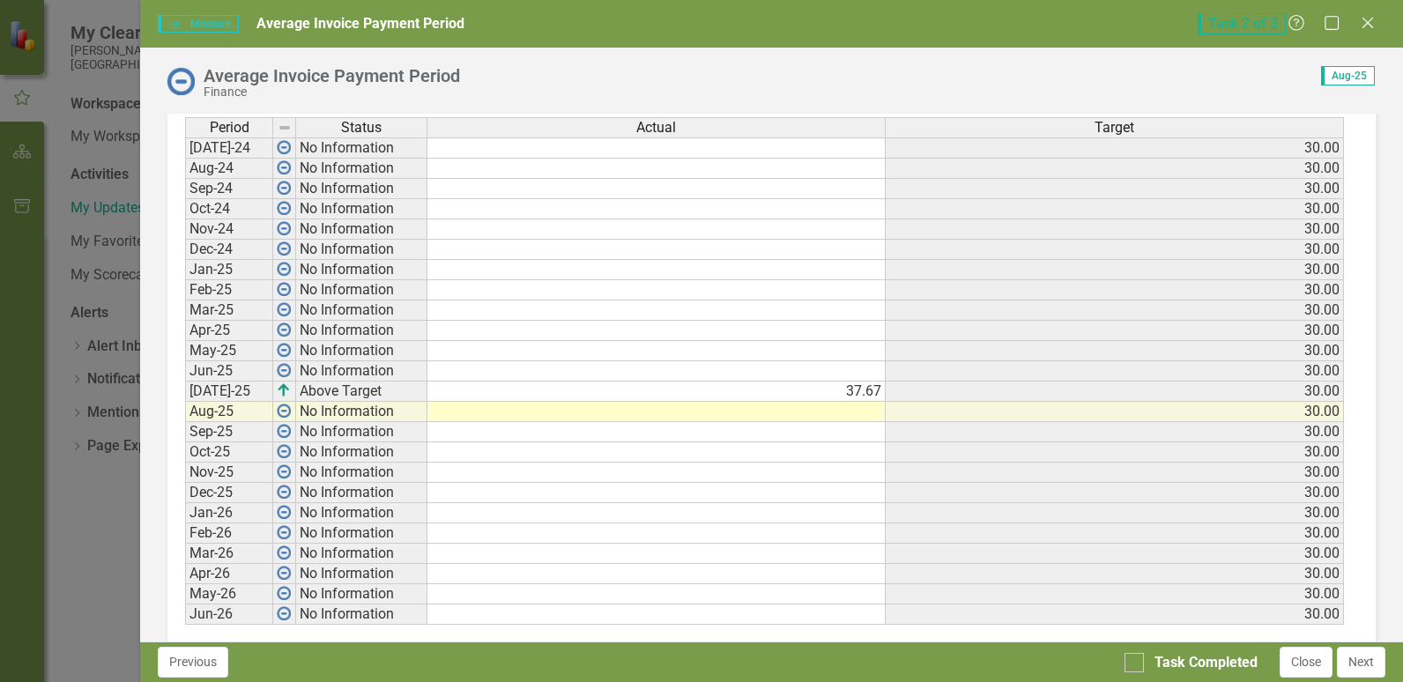
scroll to position [784, 0]
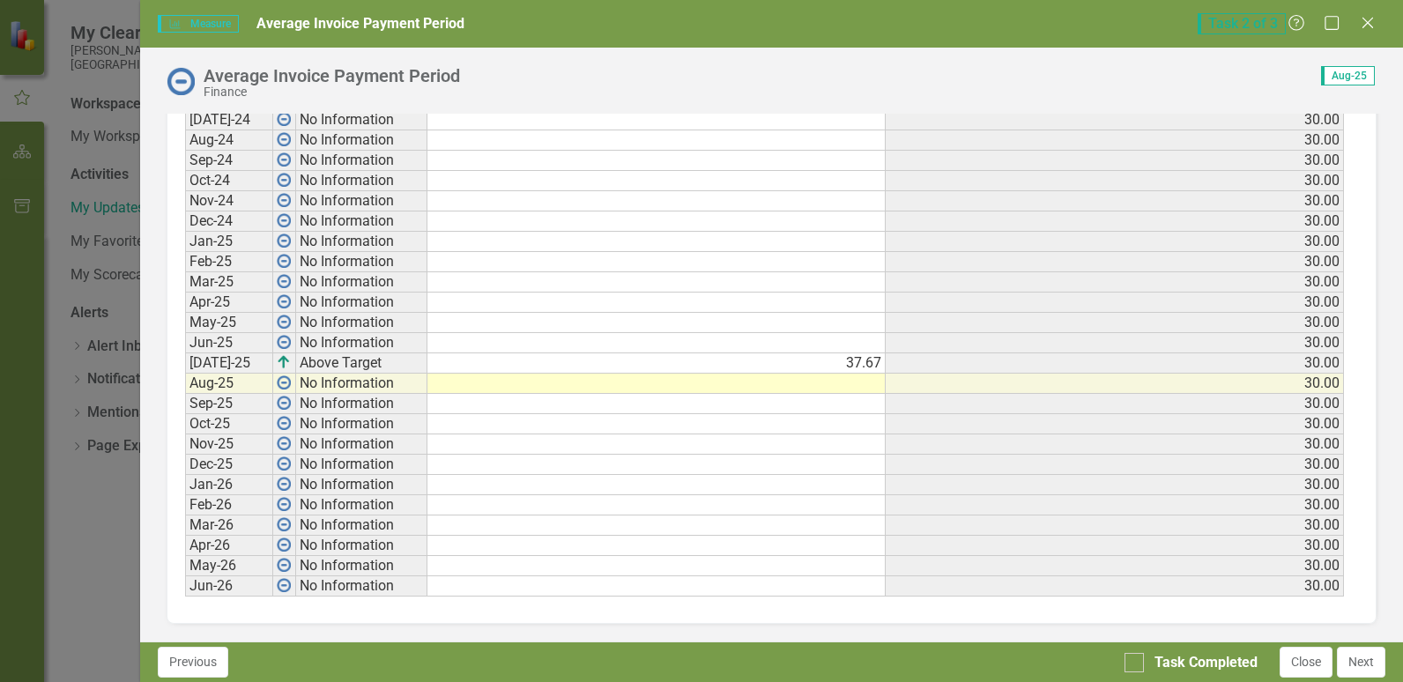
drag, startPoint x: 826, startPoint y: 382, endPoint x: 830, endPoint y: 391, distance: 9.5
click at [826, 382] on td at bounding box center [656, 384] width 458 height 20
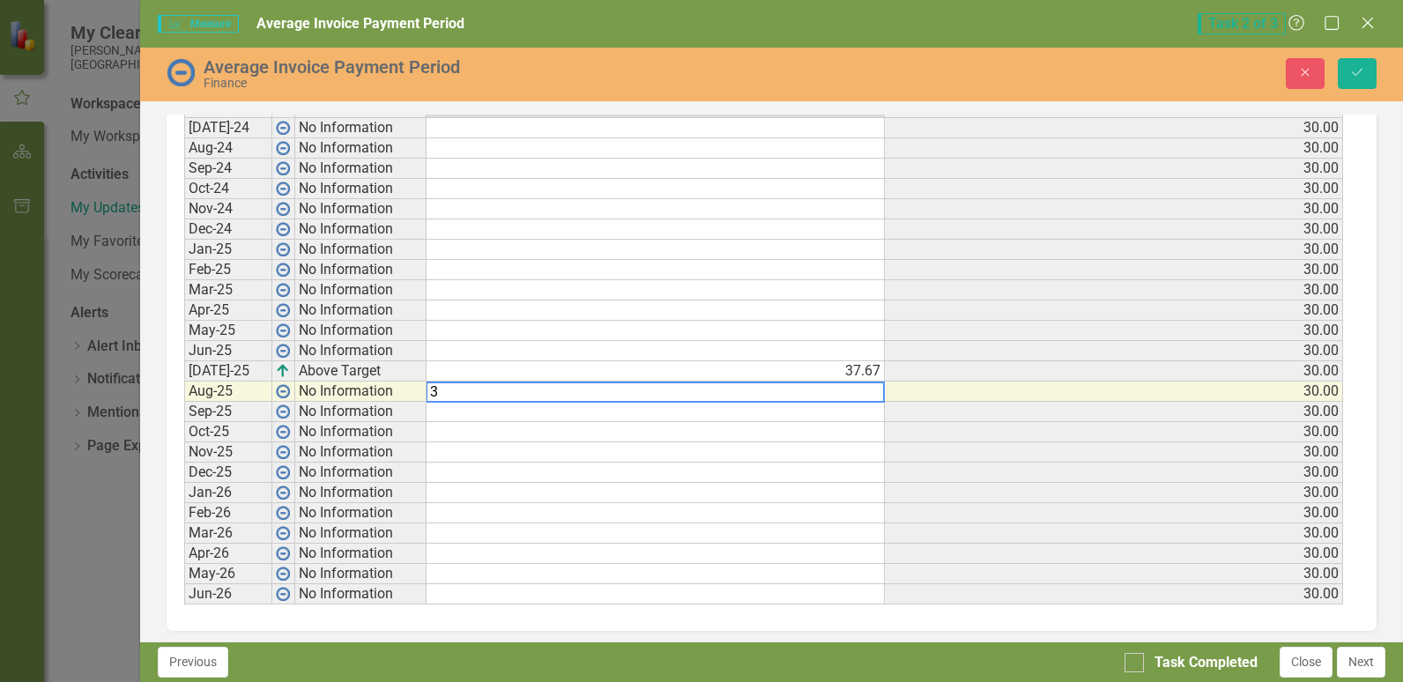
scroll to position [791, 0]
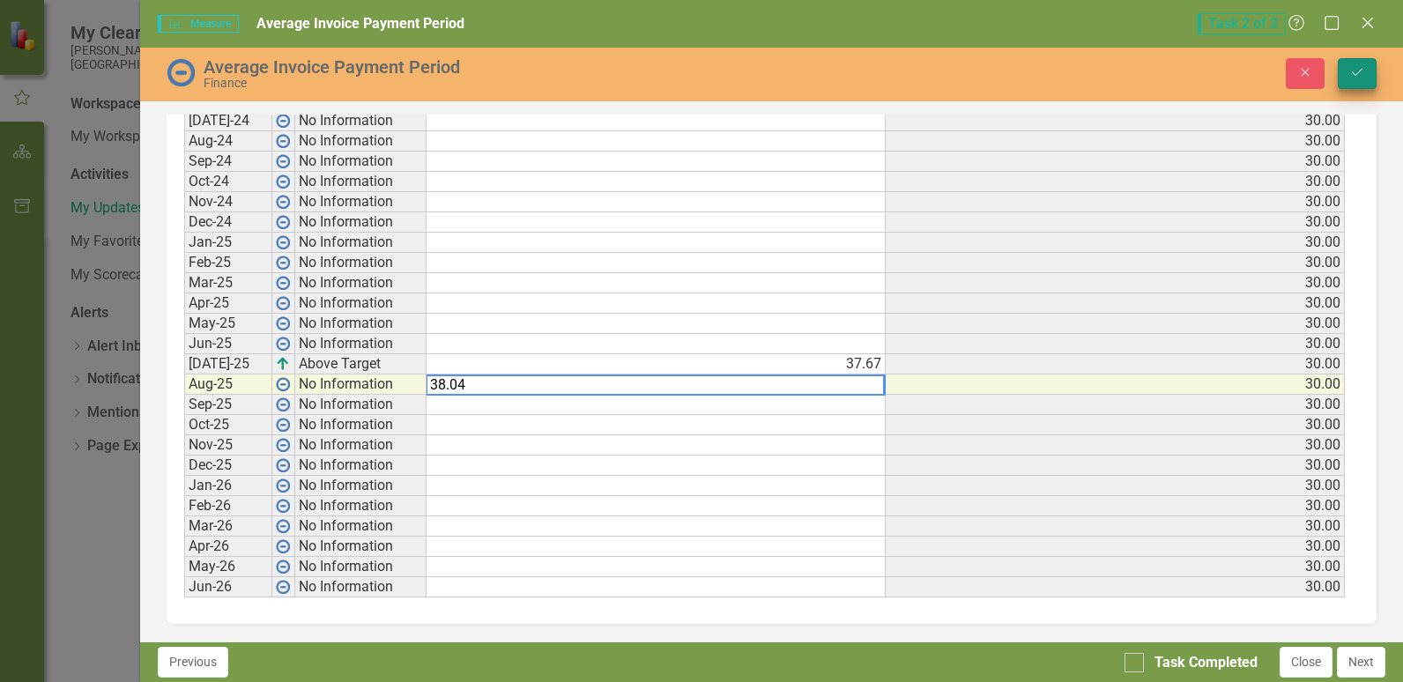
type textarea "38.04"
click at [1357, 74] on icon "submit" at bounding box center [1357, 72] width 11 height 7
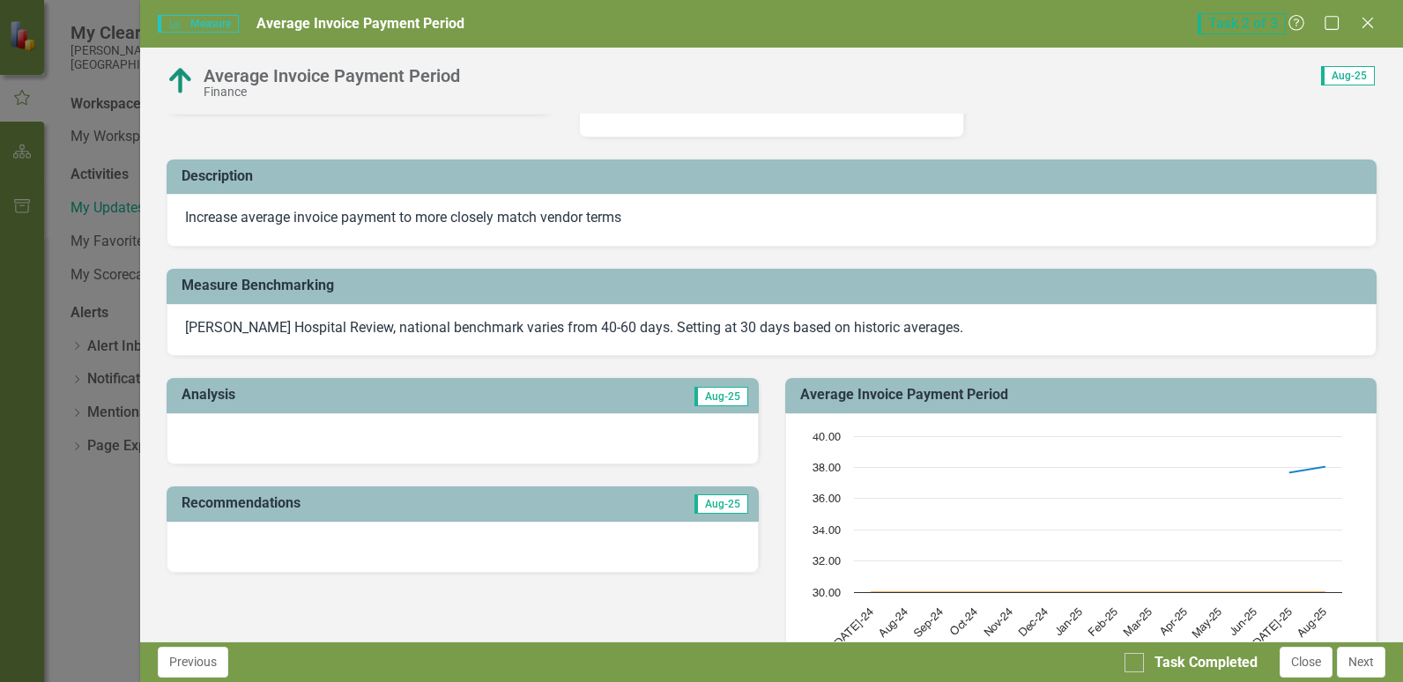
scroll to position [79, 0]
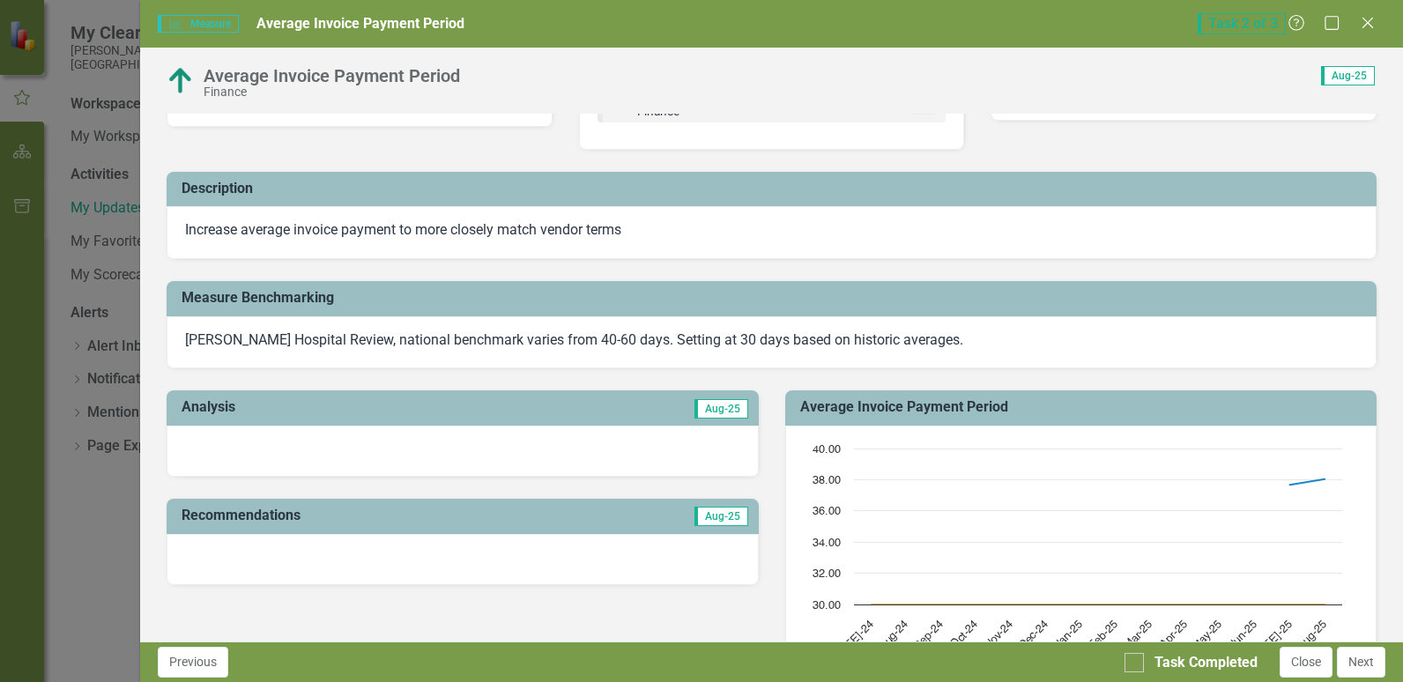
click at [229, 441] on div at bounding box center [462, 451] width 591 height 51
click at [219, 441] on div at bounding box center [462, 451] width 591 height 51
click at [208, 445] on div at bounding box center [462, 451] width 591 height 51
click at [207, 445] on div at bounding box center [462, 451] width 591 height 51
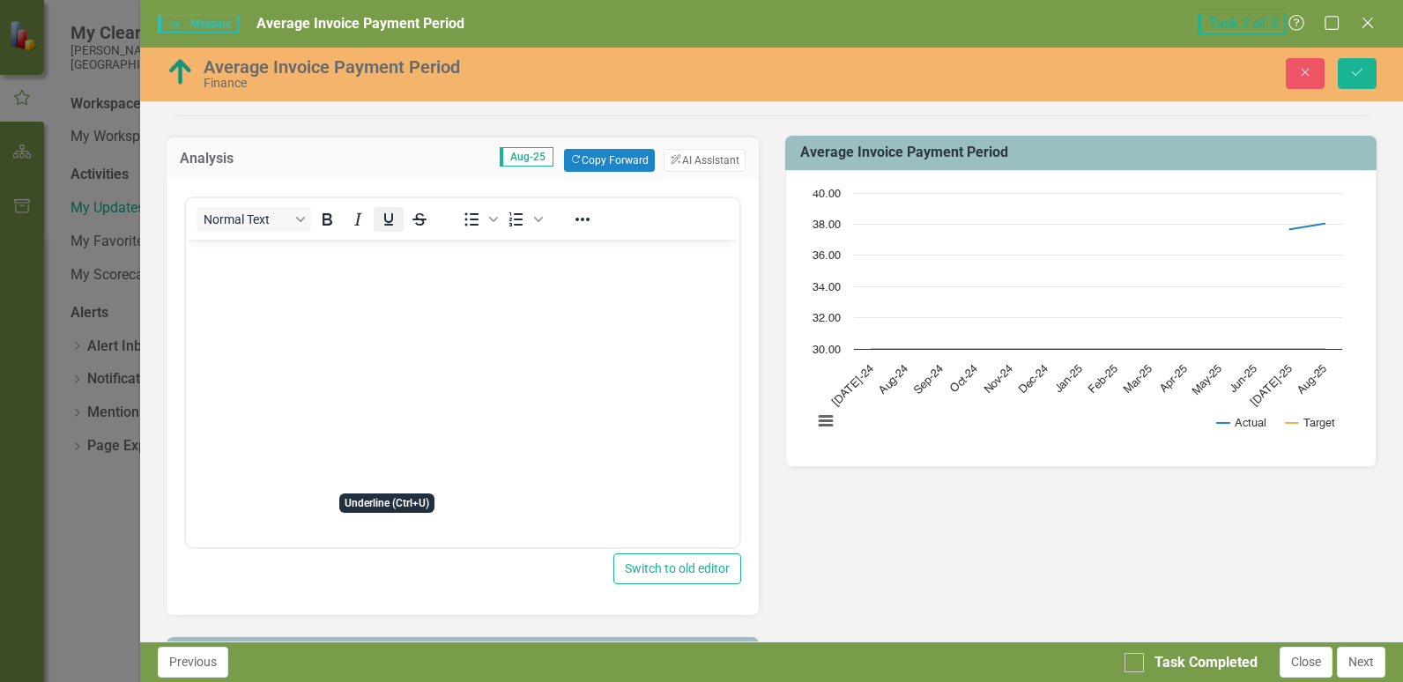
scroll to position [344, 0]
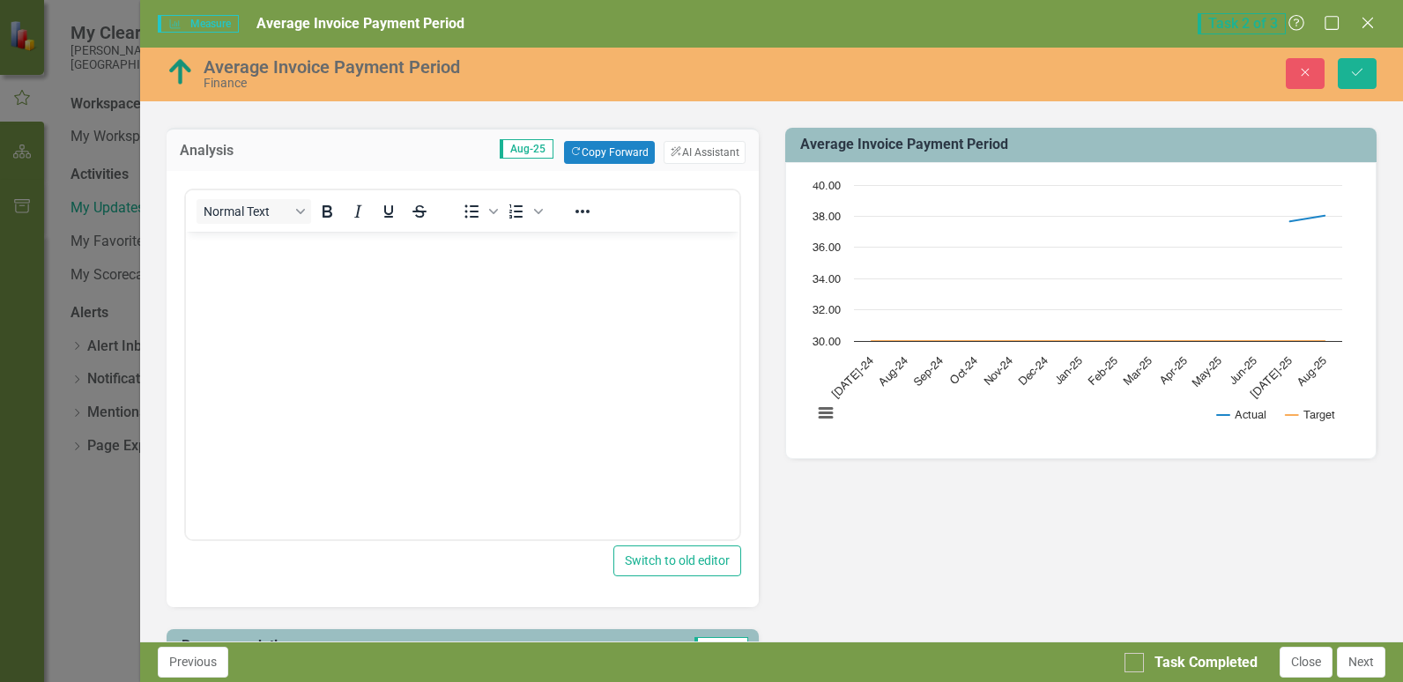
click at [264, 261] on body "Rich Text Area. Press ALT-0 for help." at bounding box center [462, 363] width 552 height 264
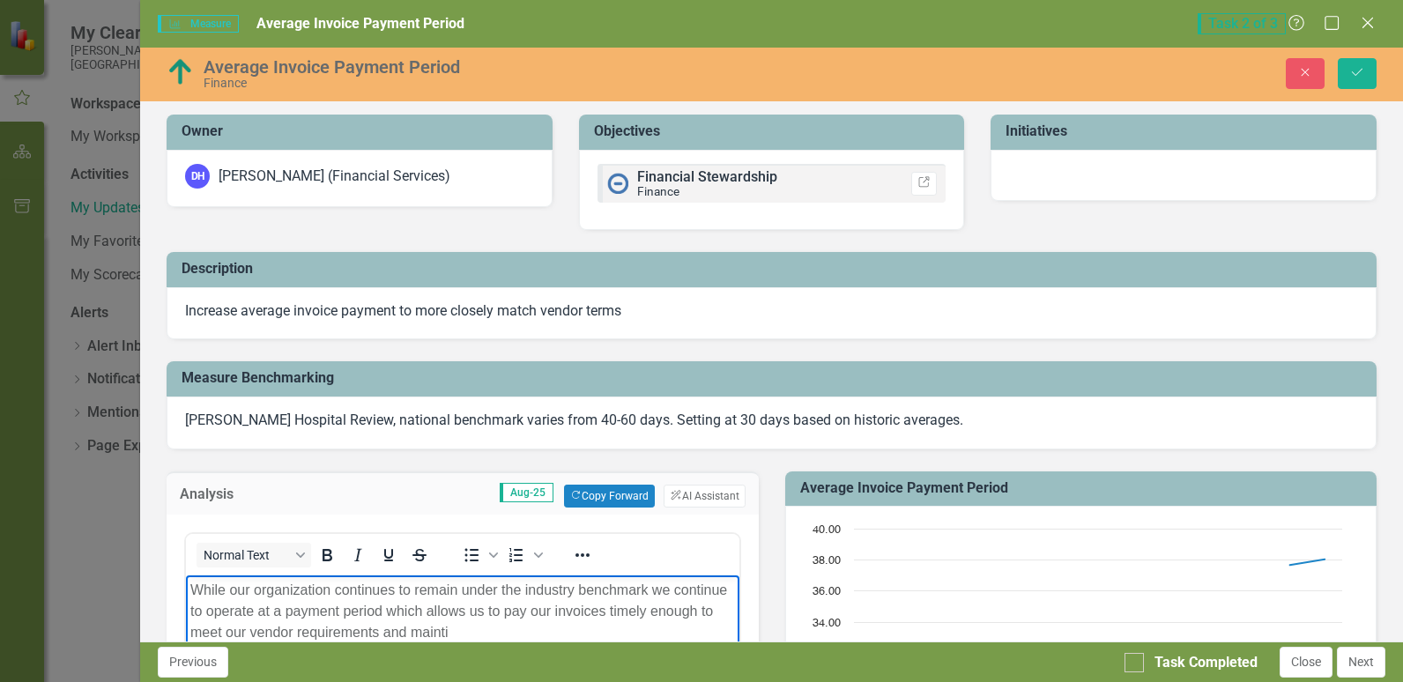
scroll to position [344, 0]
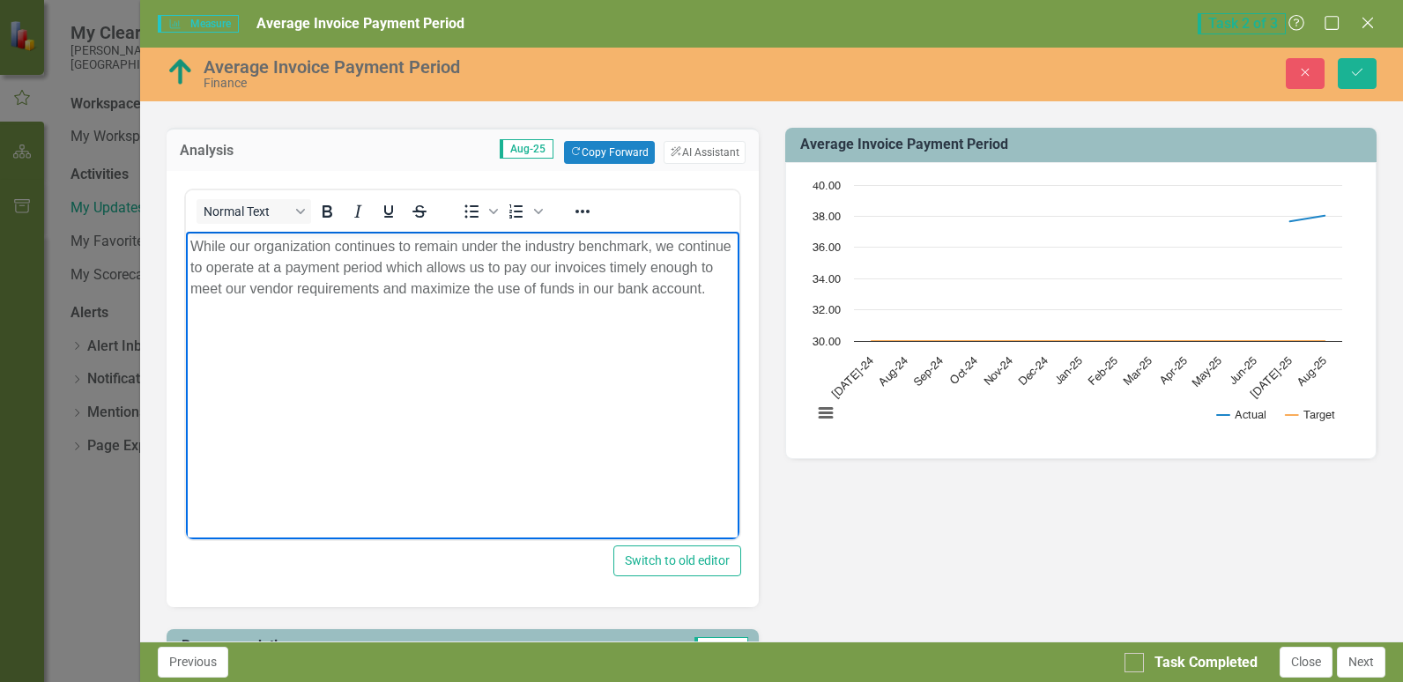
click at [286, 299] on p "While our organization continues to remain under the industry benchmark, we con…" at bounding box center [462, 266] width 544 height 63
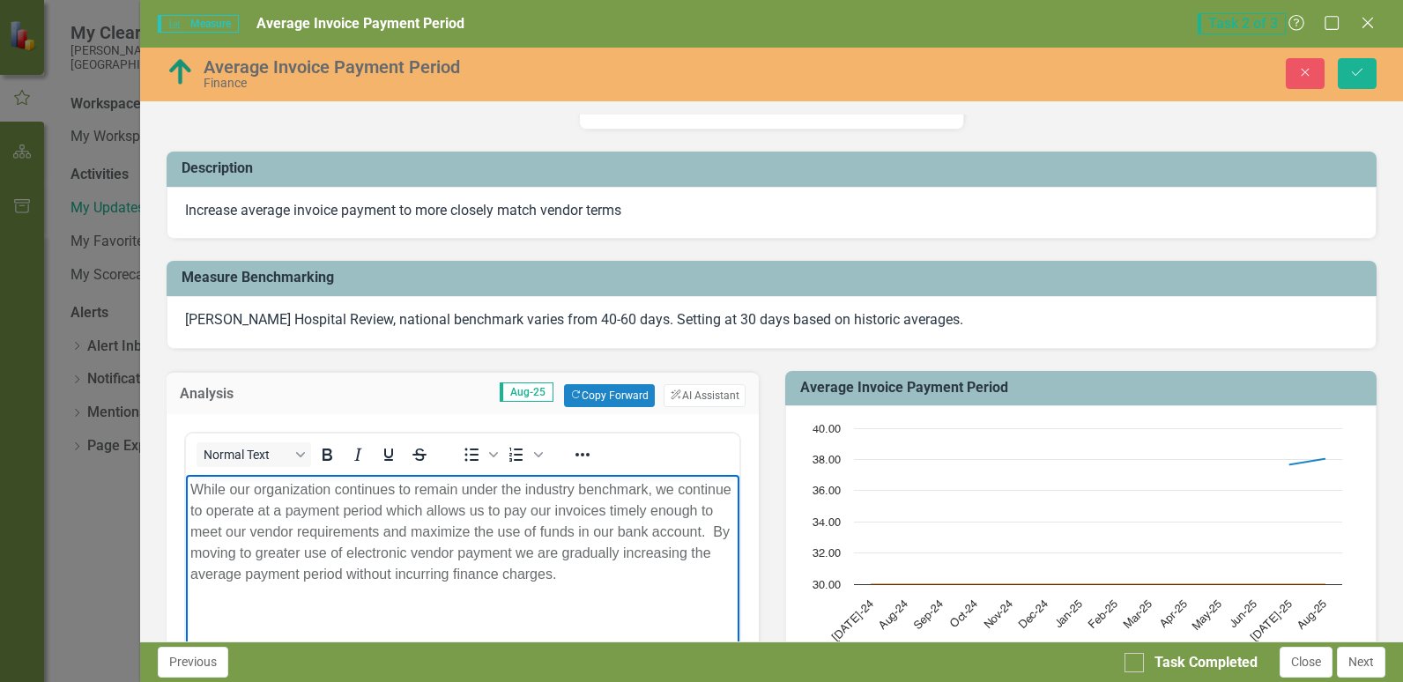
scroll to position [79, 0]
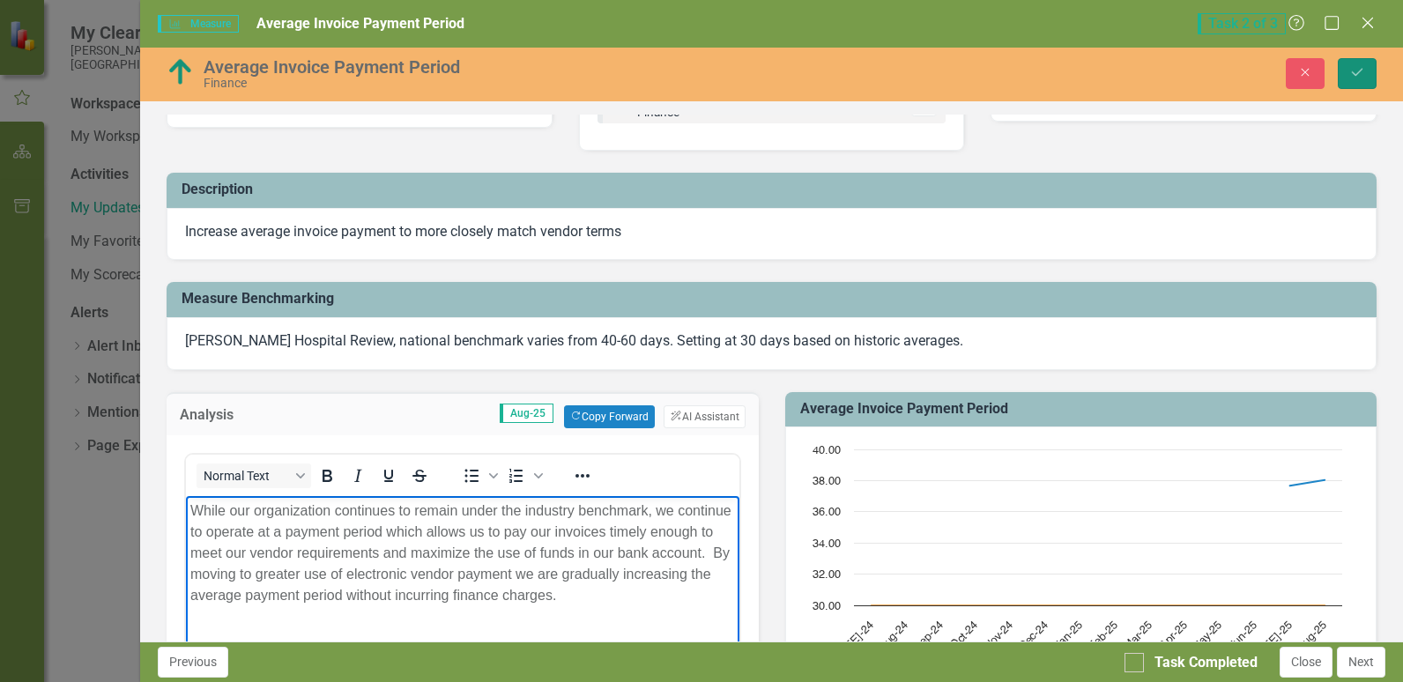
click at [1355, 72] on icon "Save" at bounding box center [1357, 72] width 16 height 12
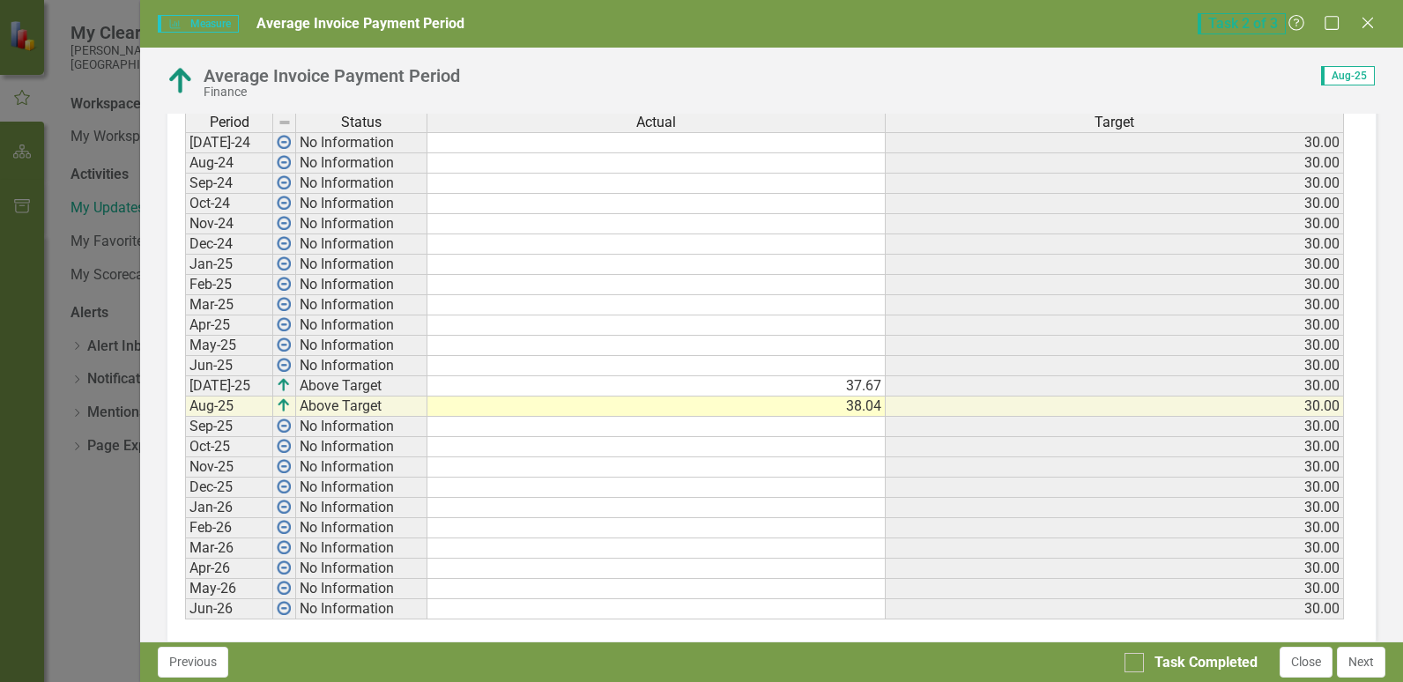
scroll to position [784, 0]
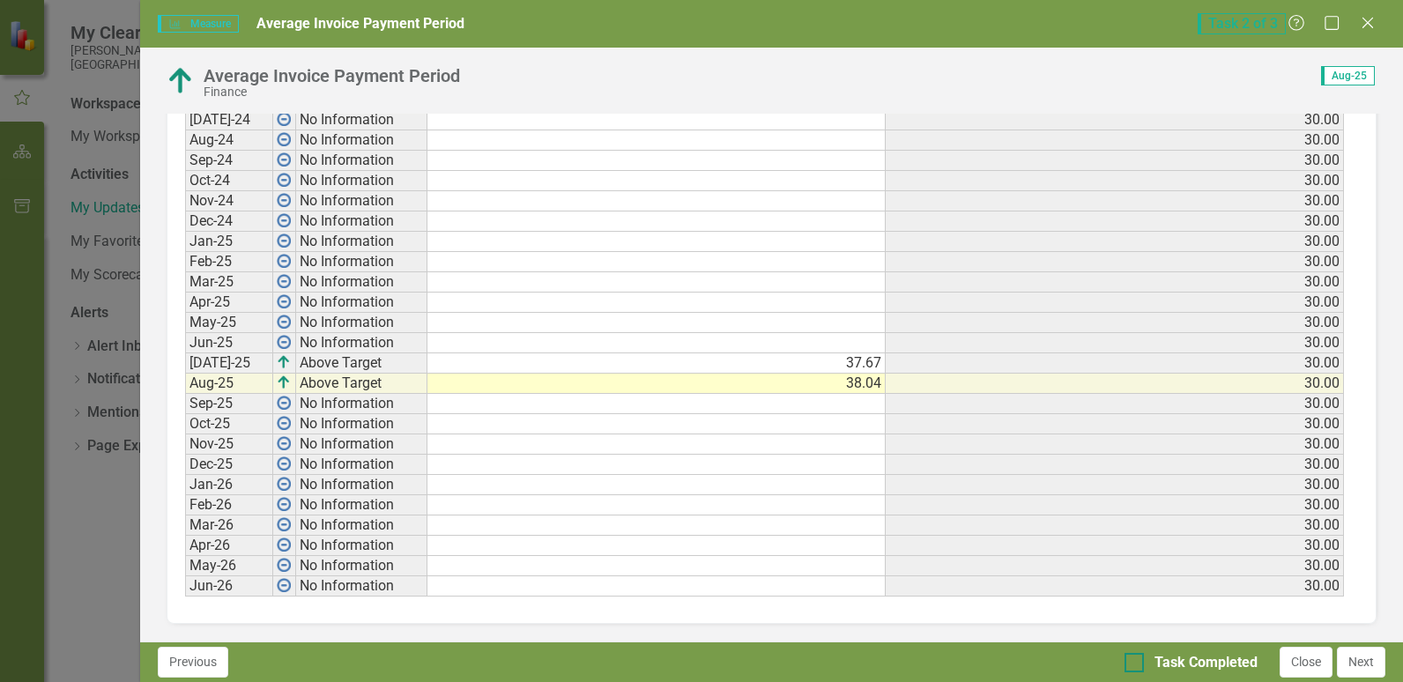
click at [1140, 661] on div at bounding box center [1133, 662] width 19 height 19
click at [1136, 661] on input "Task Completed" at bounding box center [1129, 658] width 11 height 11
checkbox input "true"
click at [1300, 663] on button "Close" at bounding box center [1305, 662] width 53 height 31
checkbox input "true"
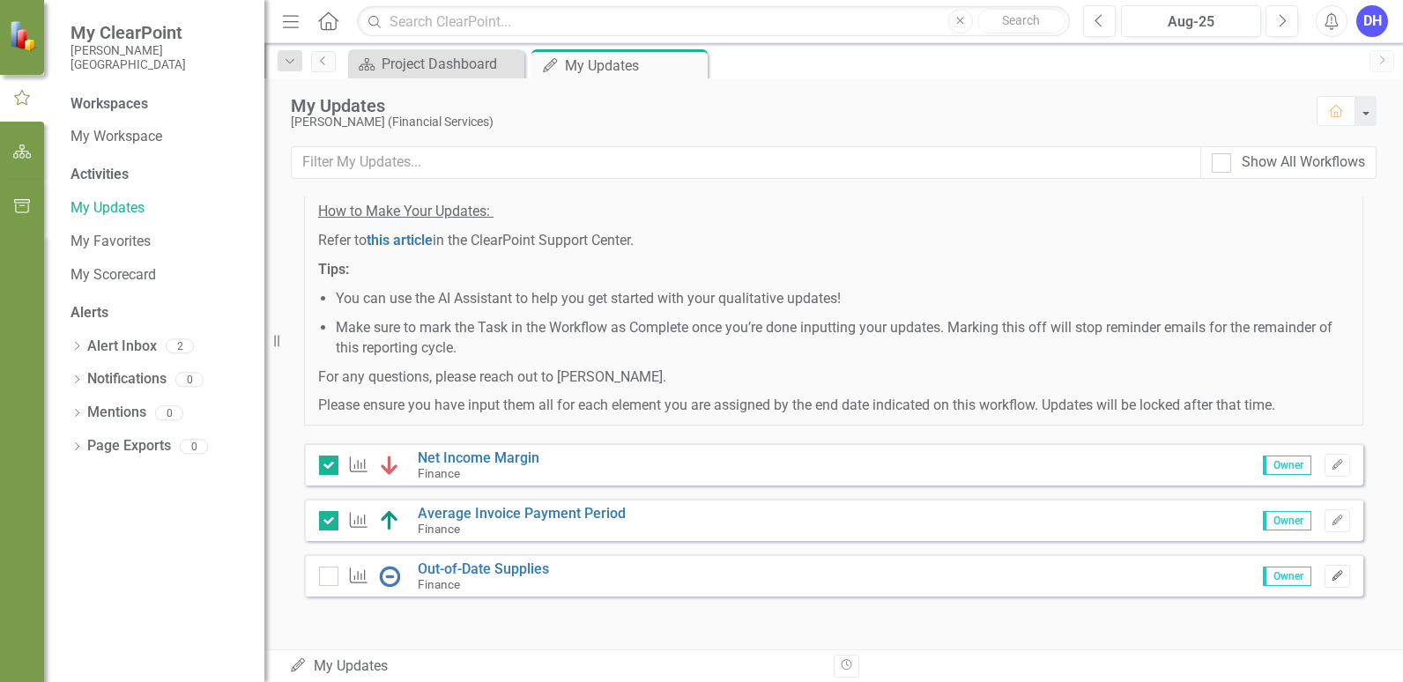
click at [1330, 577] on icon "Edit" at bounding box center [1336, 576] width 13 height 11
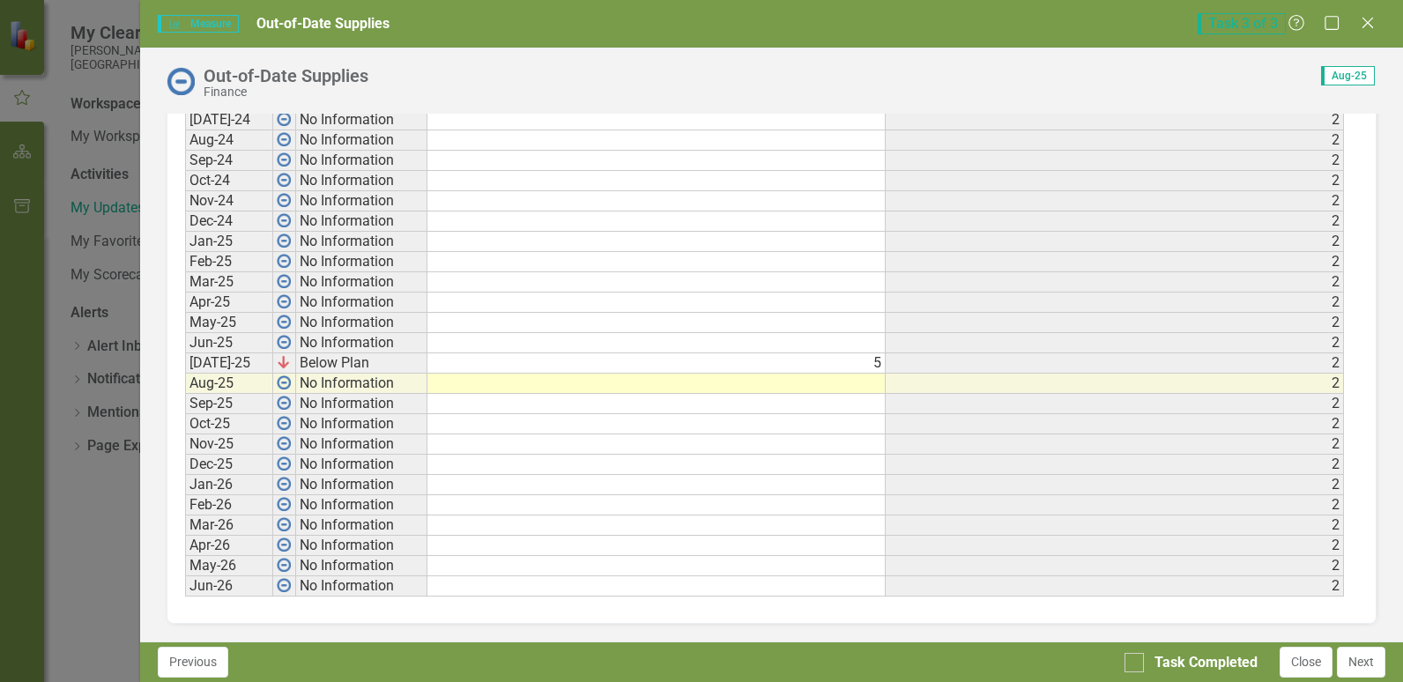
click at [833, 384] on td at bounding box center [656, 384] width 458 height 20
type textarea "4"
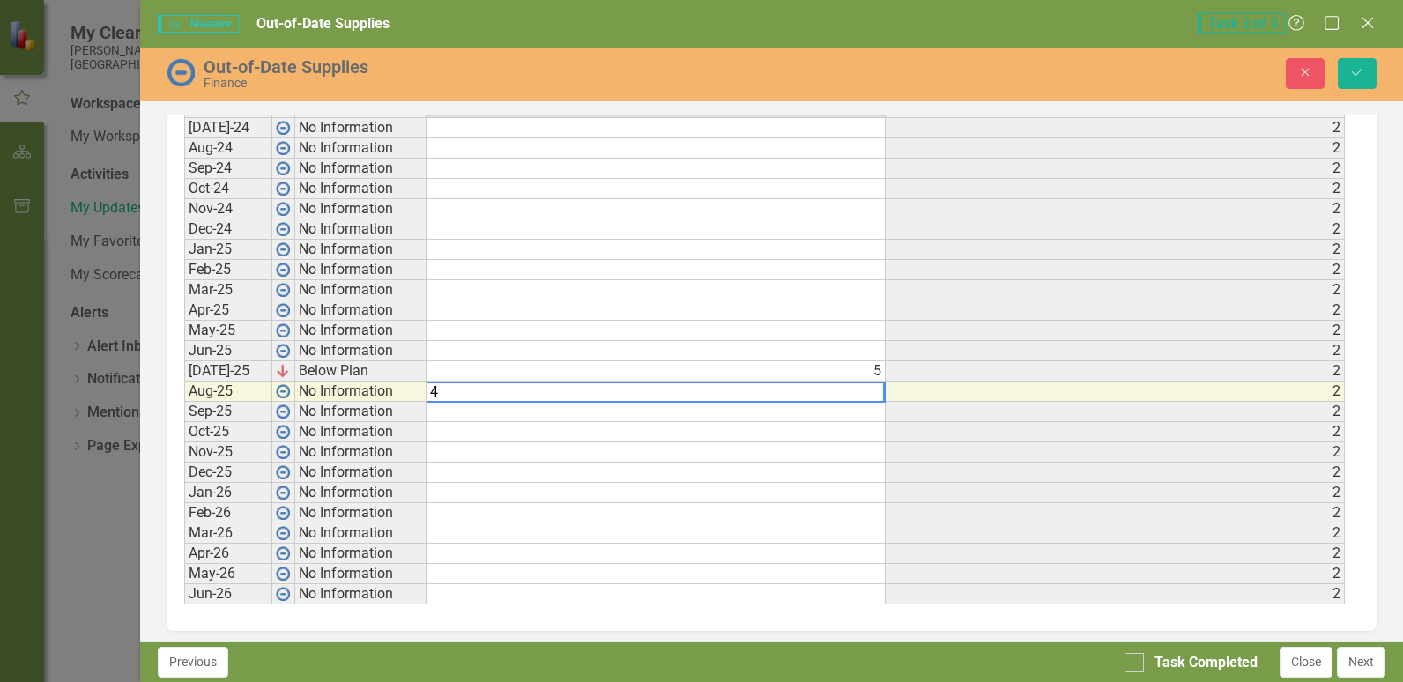
scroll to position [791, 0]
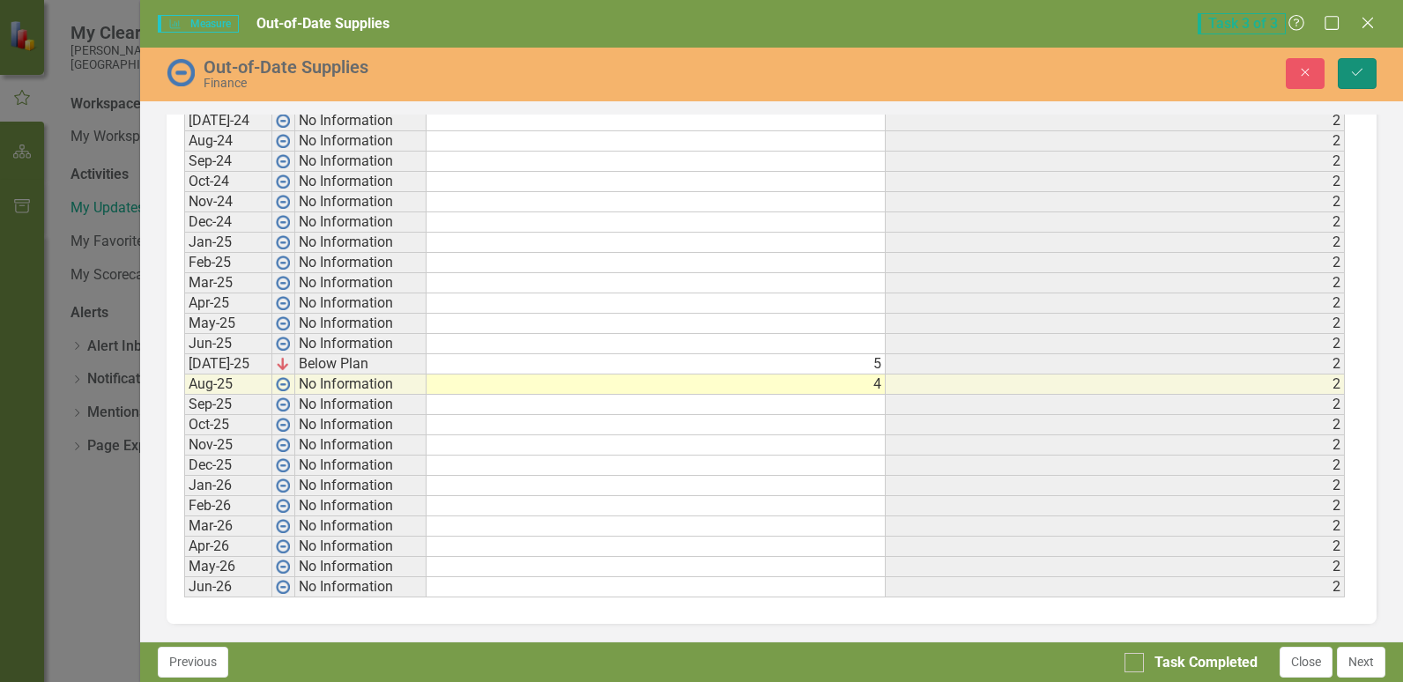
click at [1348, 78] on button "Save" at bounding box center [1356, 73] width 39 height 31
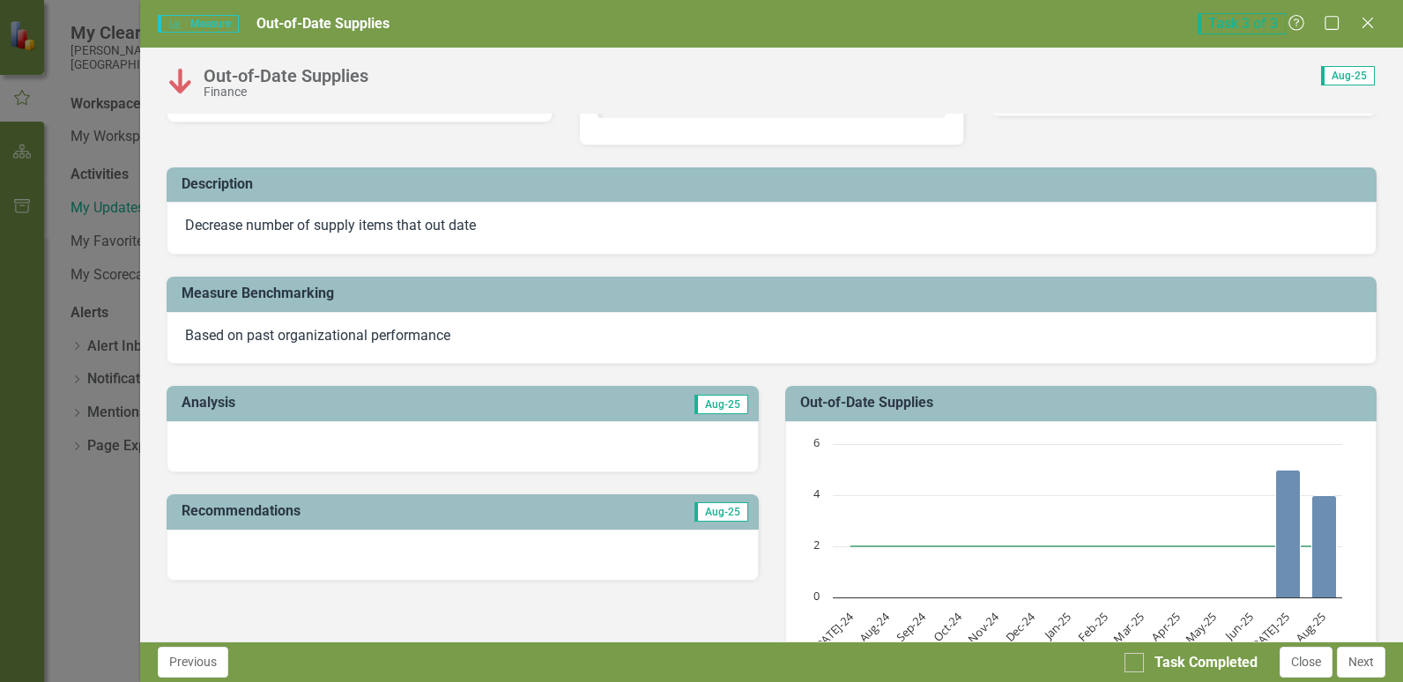
scroll to position [79, 0]
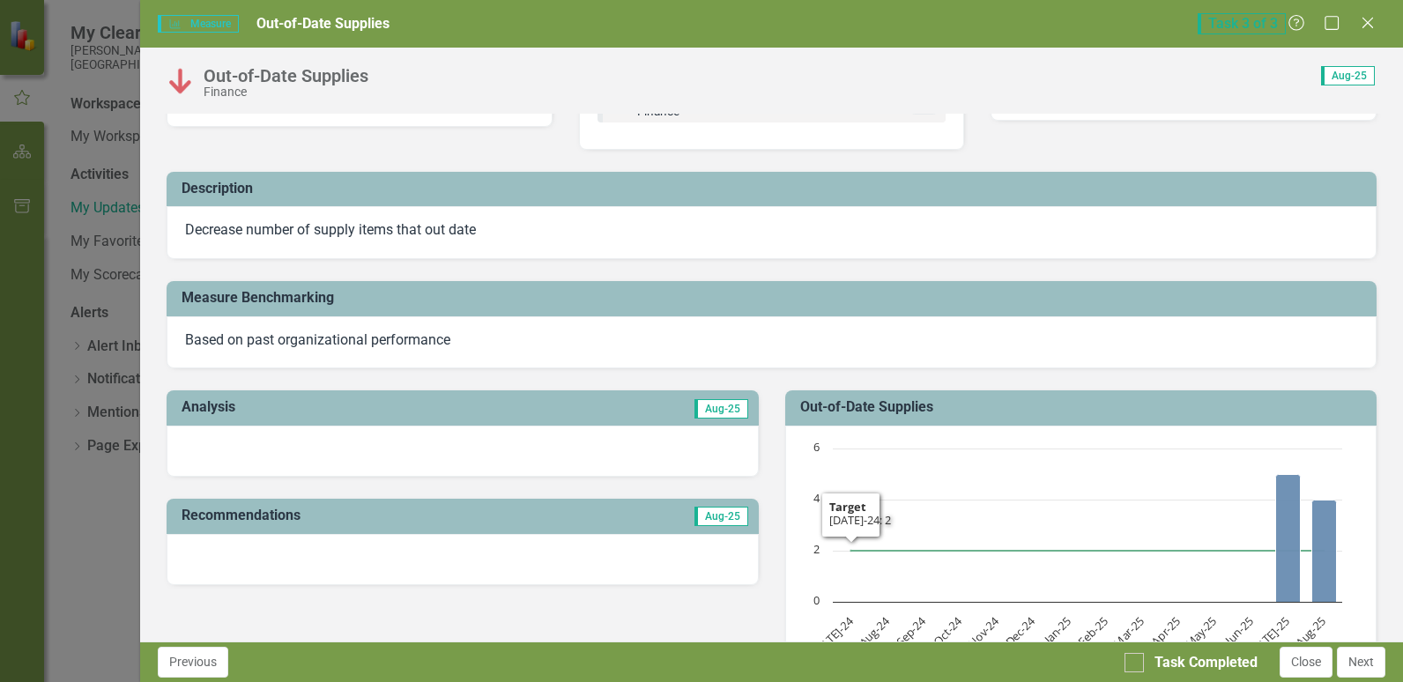
click at [218, 439] on div at bounding box center [462, 451] width 591 height 51
click at [211, 445] on div at bounding box center [462, 451] width 591 height 51
click at [212, 444] on div at bounding box center [462, 451] width 591 height 51
